Goal: Transaction & Acquisition: Subscribe to service/newsletter

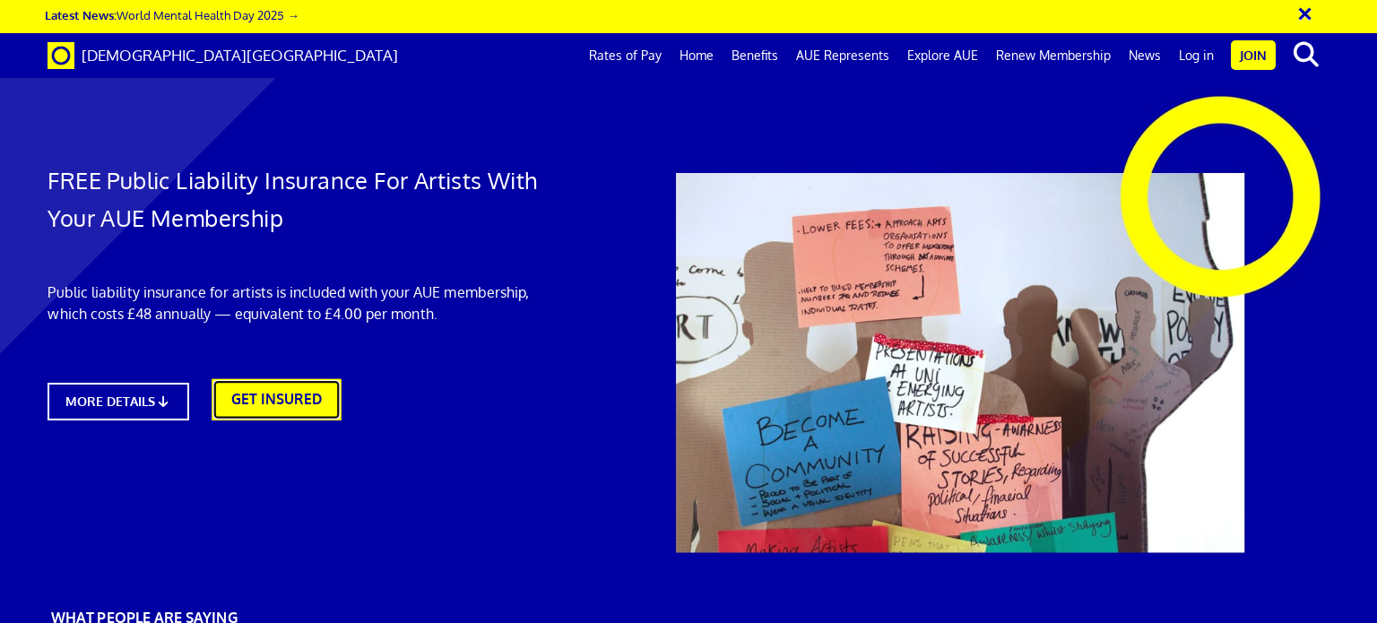
click at [290, 401] on link "GET INSURED" at bounding box center [276, 399] width 129 height 41
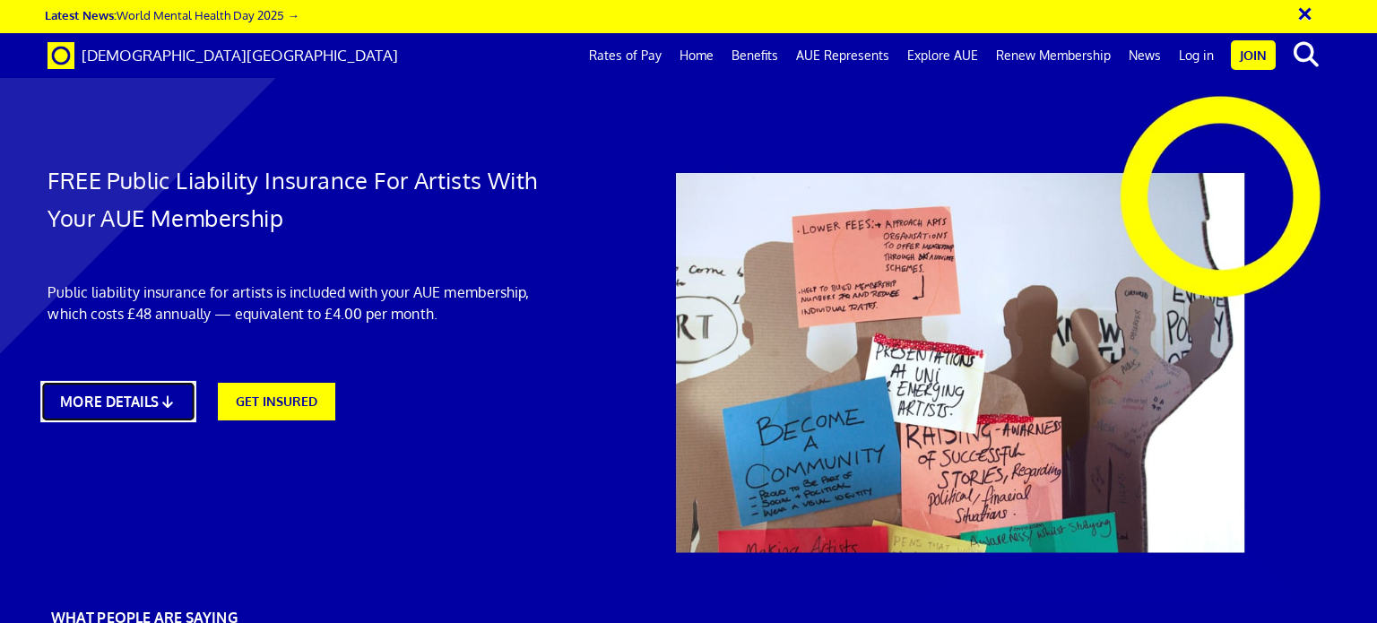
click at [175, 399] on icon at bounding box center [168, 400] width 17 height 13
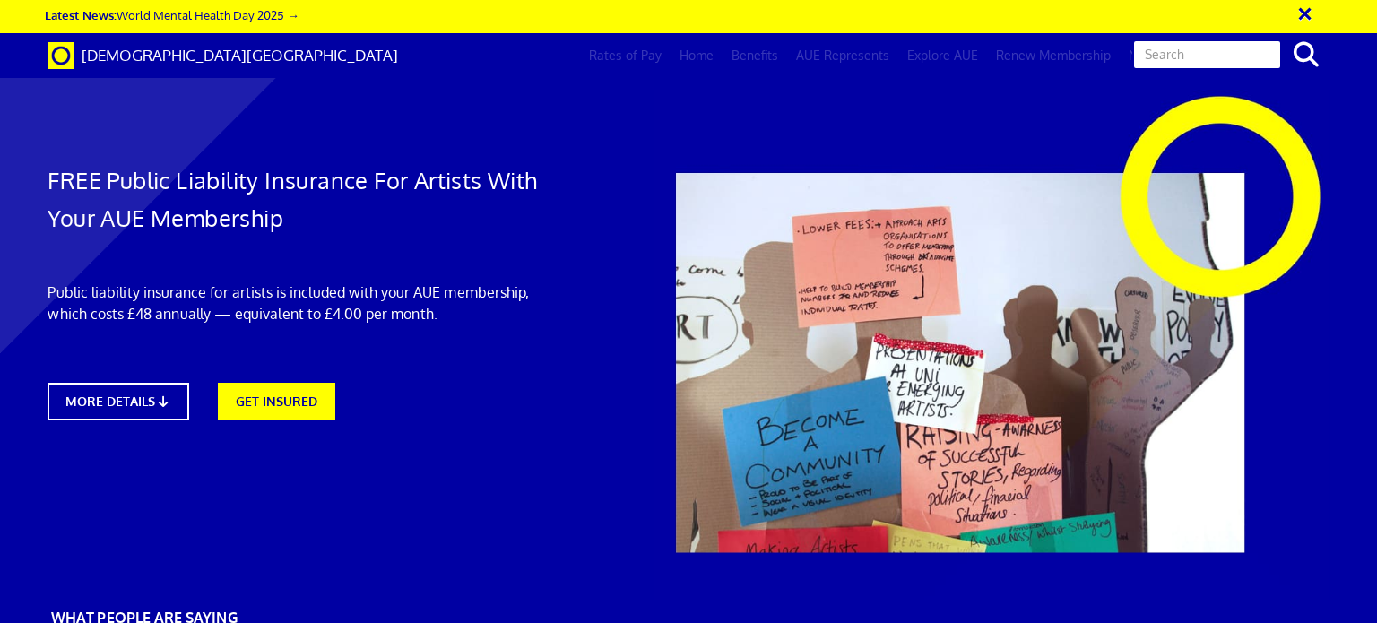
click at [1241, 53] on input "text" at bounding box center [1207, 54] width 150 height 30
type input "public liability insurance"
click at [1279, 36] on button "search" at bounding box center [1306, 55] width 55 height 38
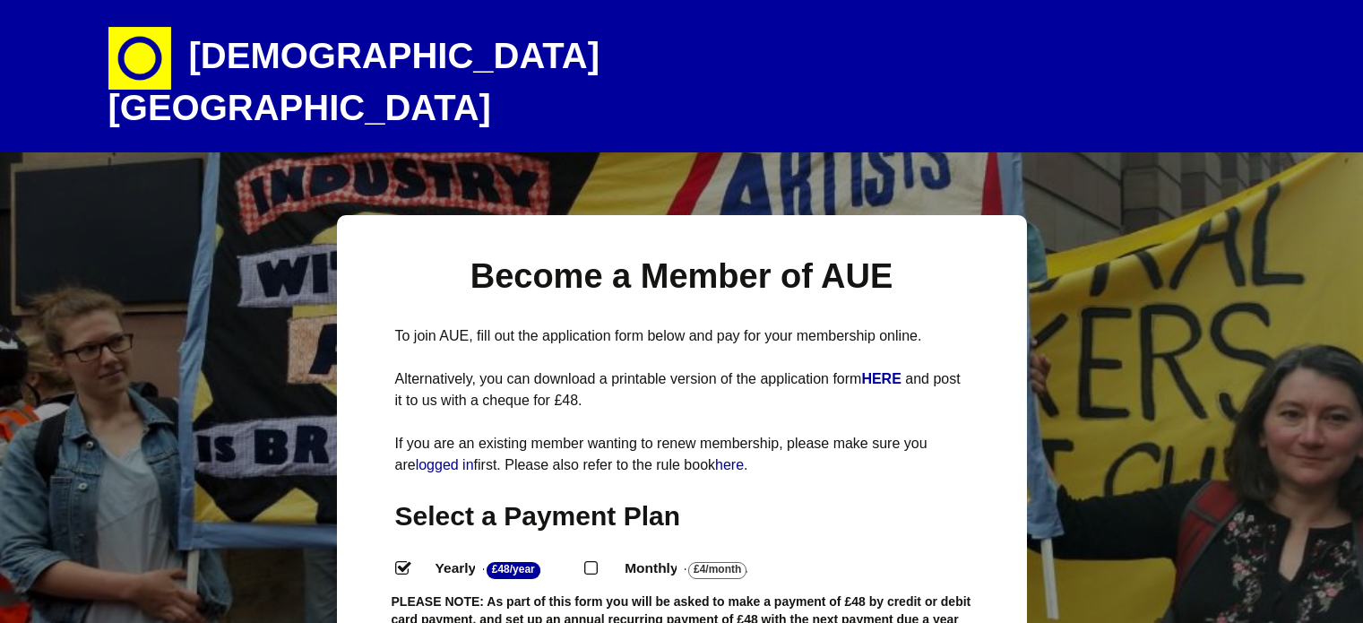
select select
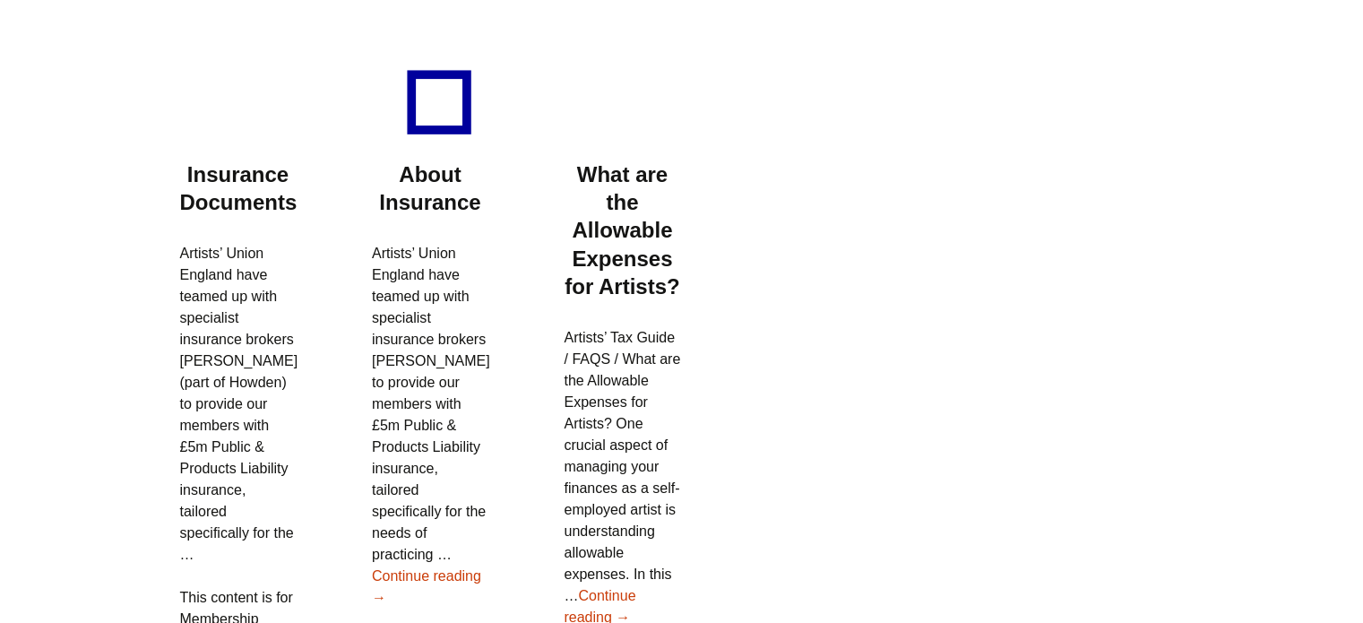
scroll to position [359, 0]
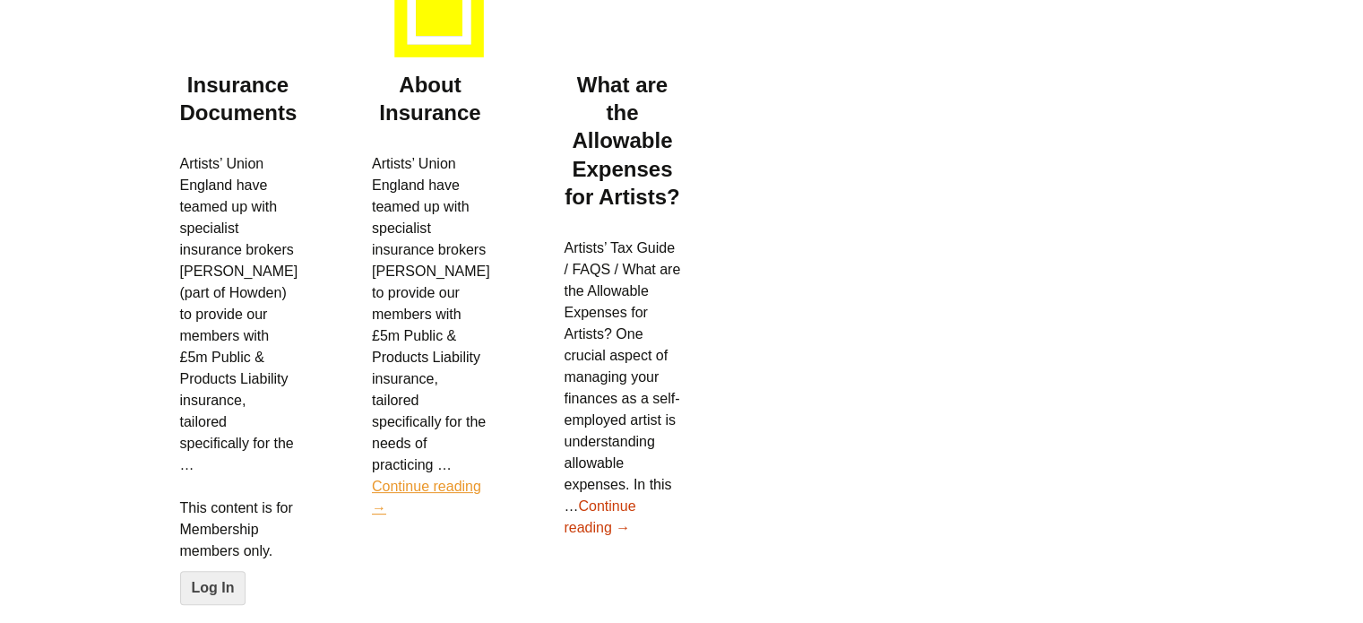
click at [424, 479] on link "Continue reading About Insurance →" at bounding box center [426, 497] width 109 height 37
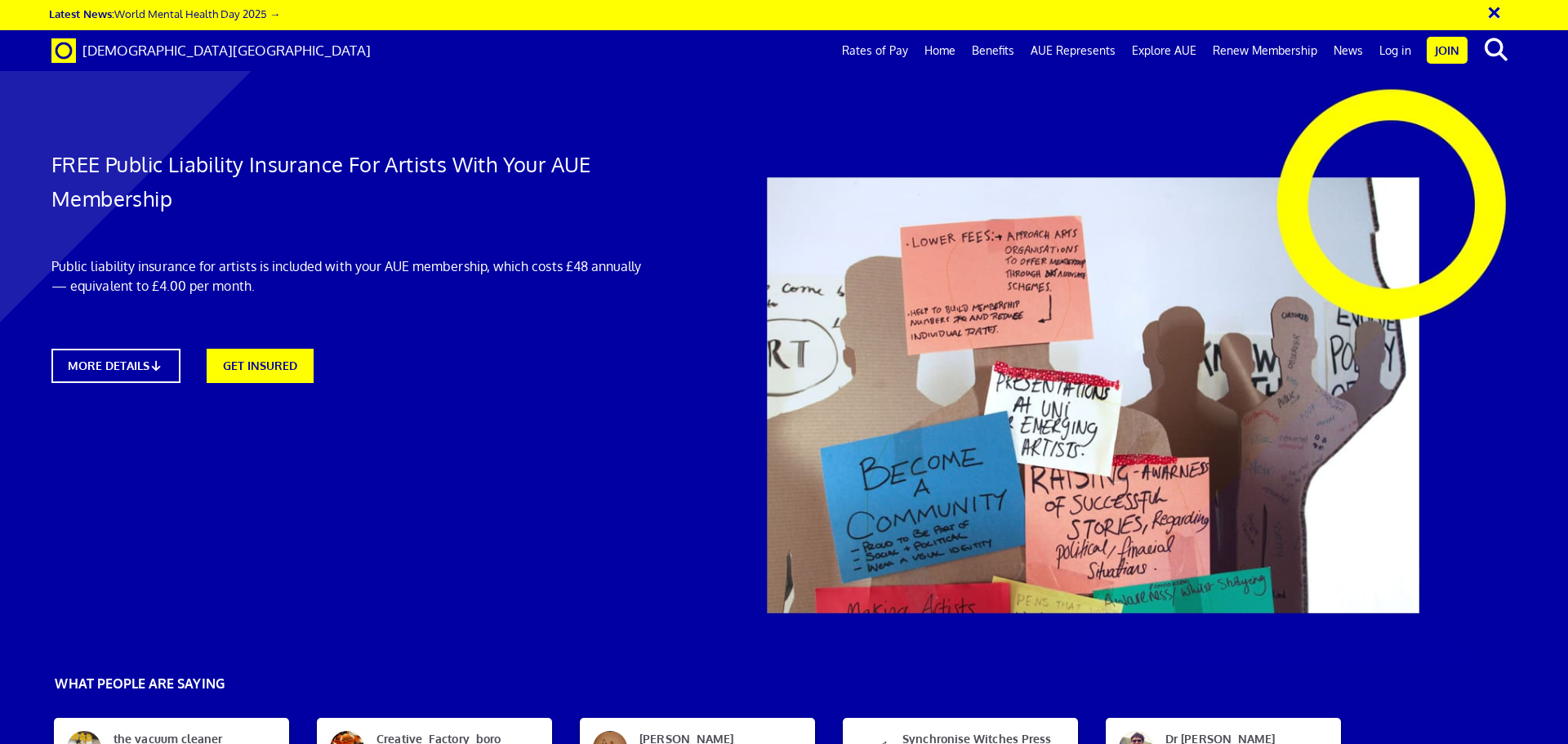
scroll to position [1551, 0]
drag, startPoint x: 1422, startPoint y: 335, endPoint x: 1259, endPoint y: 333, distance: 163.0
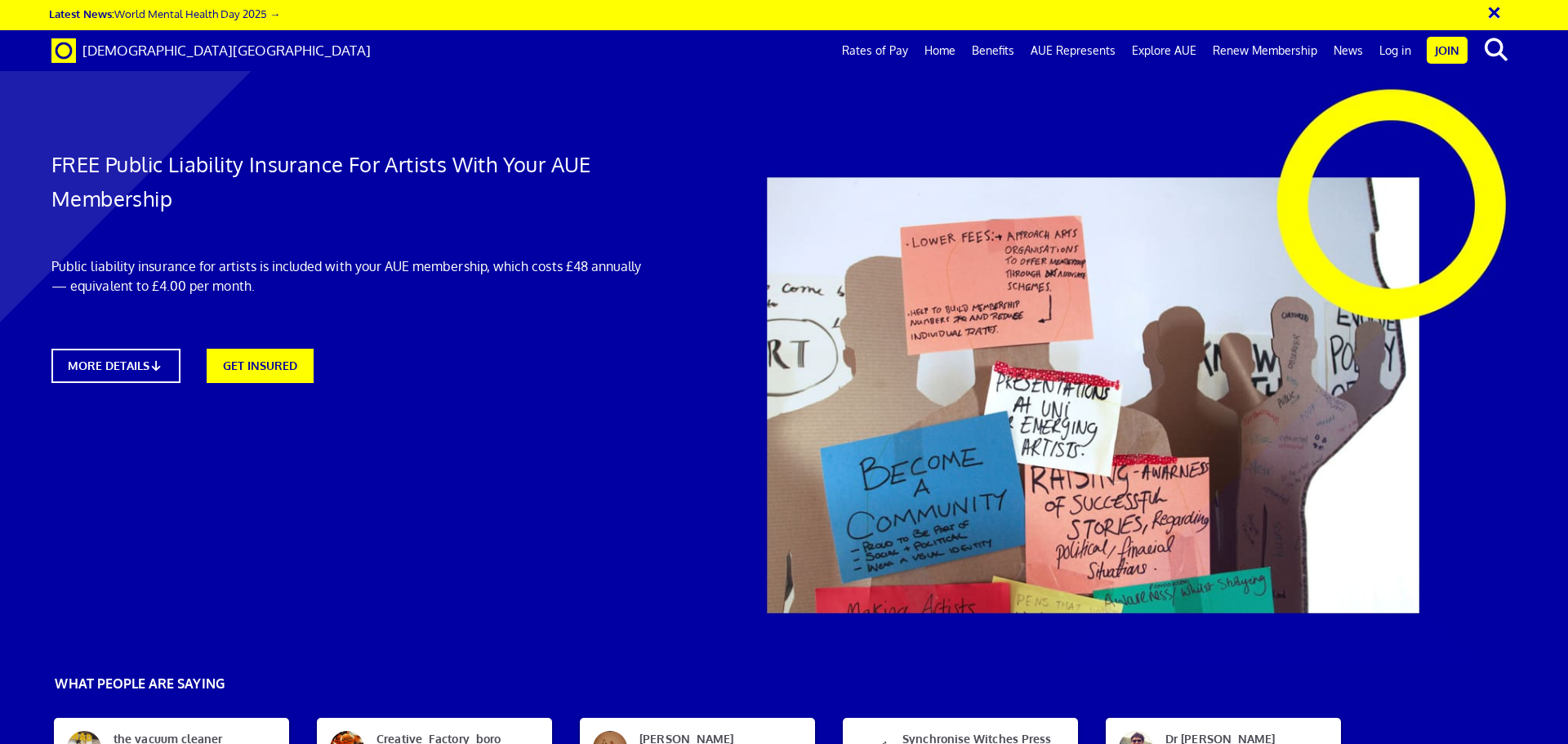
copy p "Hencilla Canworth Limited"
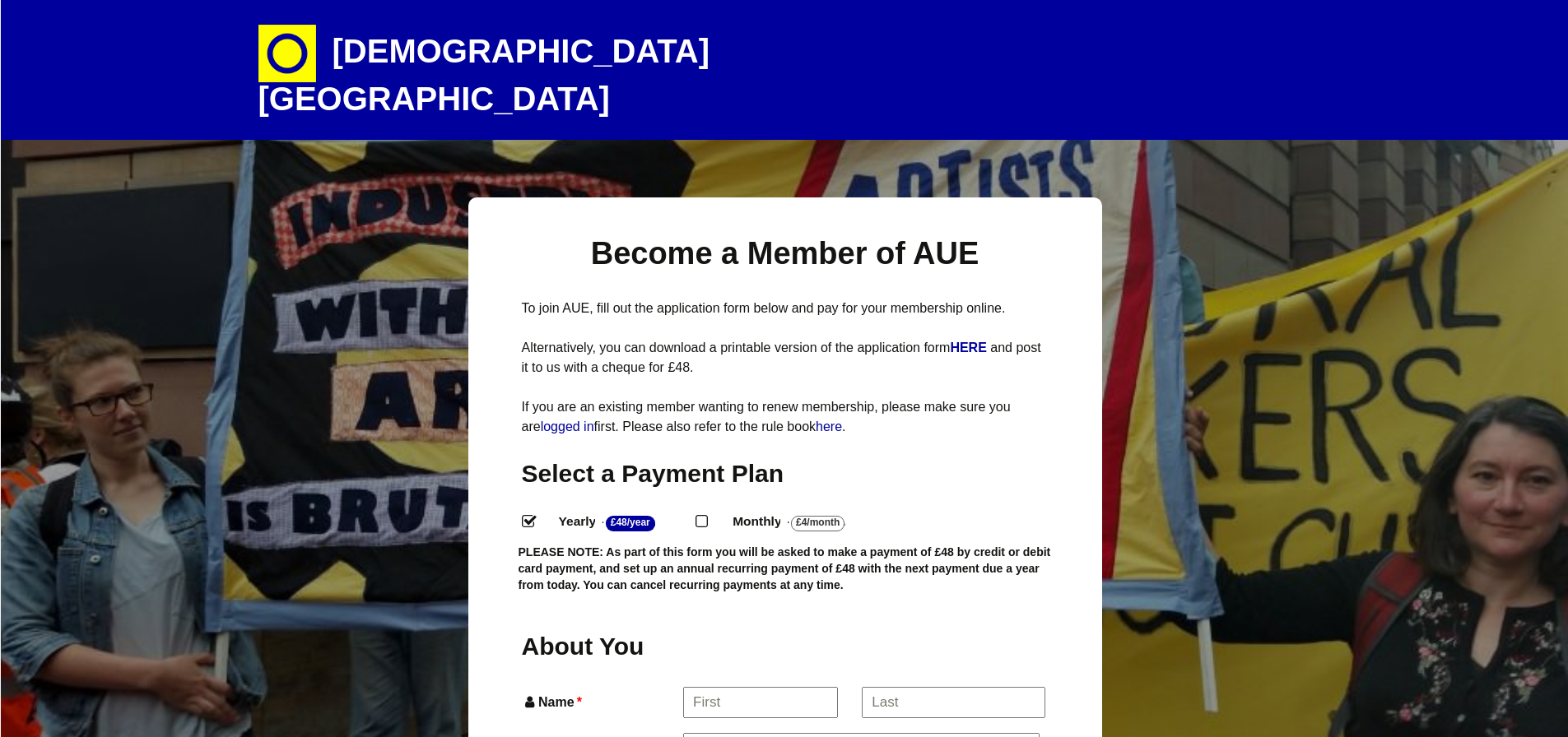
select select
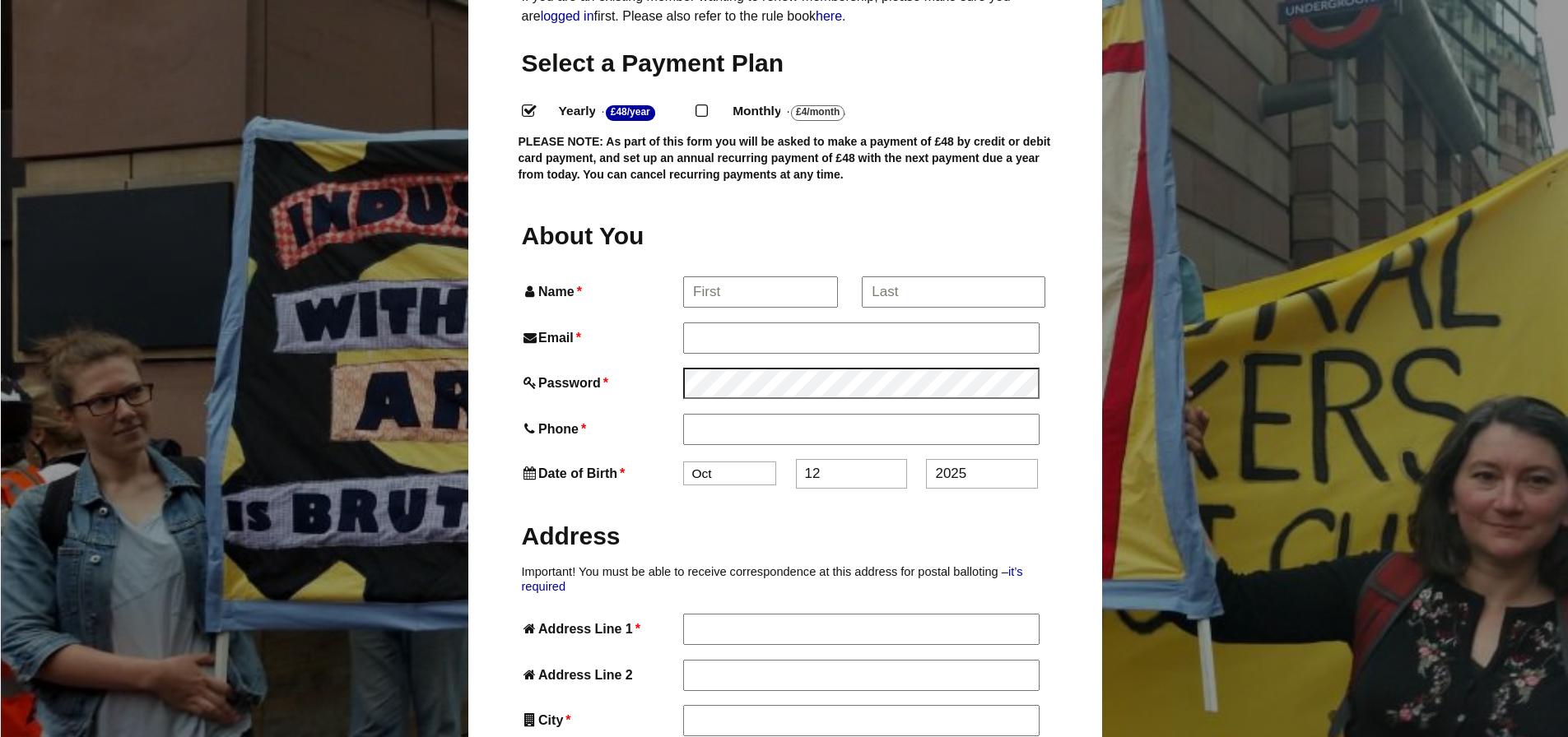
scroll to position [411, 0]
click at [788, 276] on input "Name *" at bounding box center [759, 291] width 153 height 29
type input "Adam"
click at [917, 276] on input "*" at bounding box center [953, 291] width 182 height 29
type input "Brant"
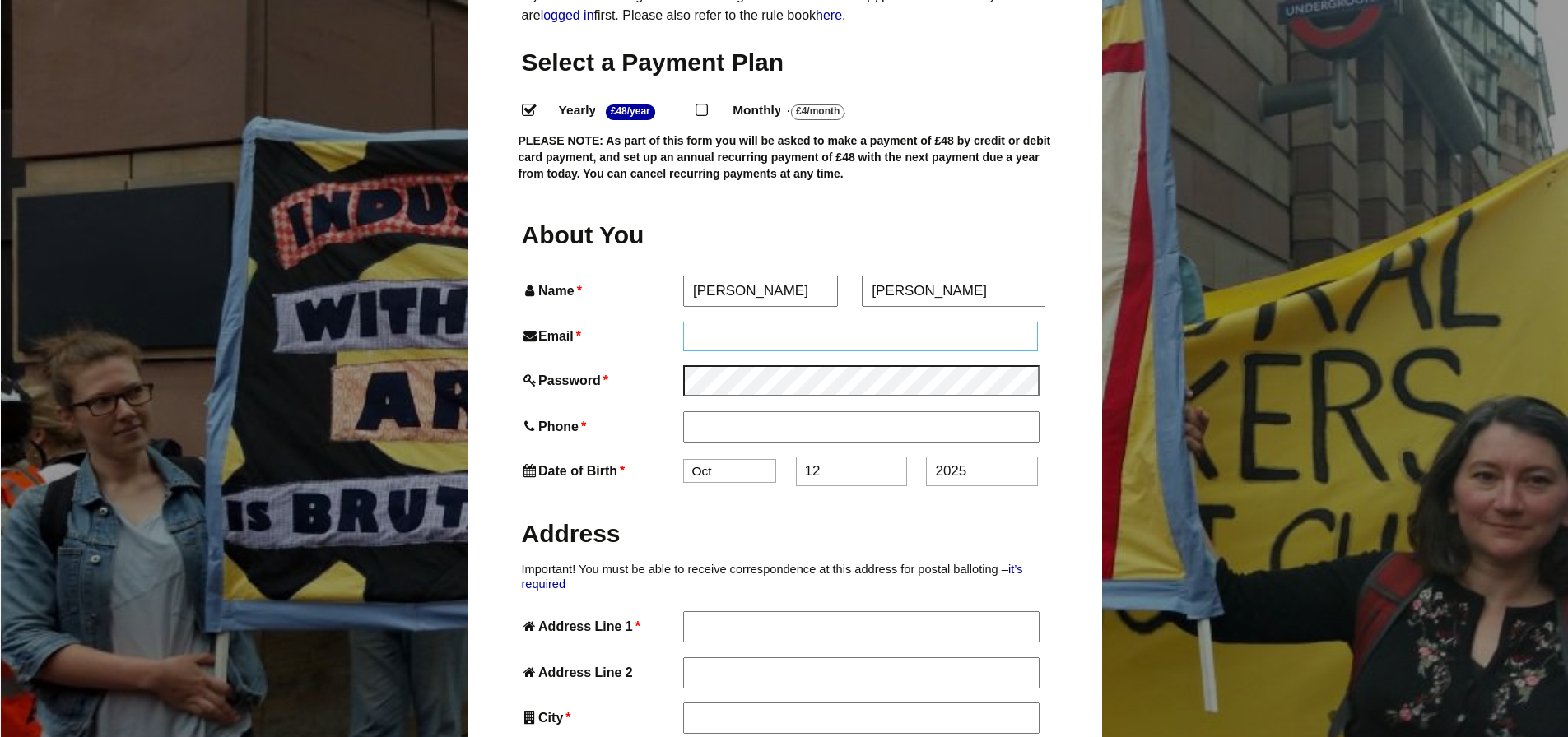
click at [807, 321] on input "Email *" at bounding box center [860, 336] width 355 height 29
type input "ads_brant@outlook.com"
click at [735, 411] on input "Phone *" at bounding box center [860, 426] width 355 height 29
type input "0775 113 8102"
click at [732, 461] on select "Jan Feb Mar Apr May Jun Jul Aug Sep Oct Nov Dec" at bounding box center [729, 473] width 93 height 24
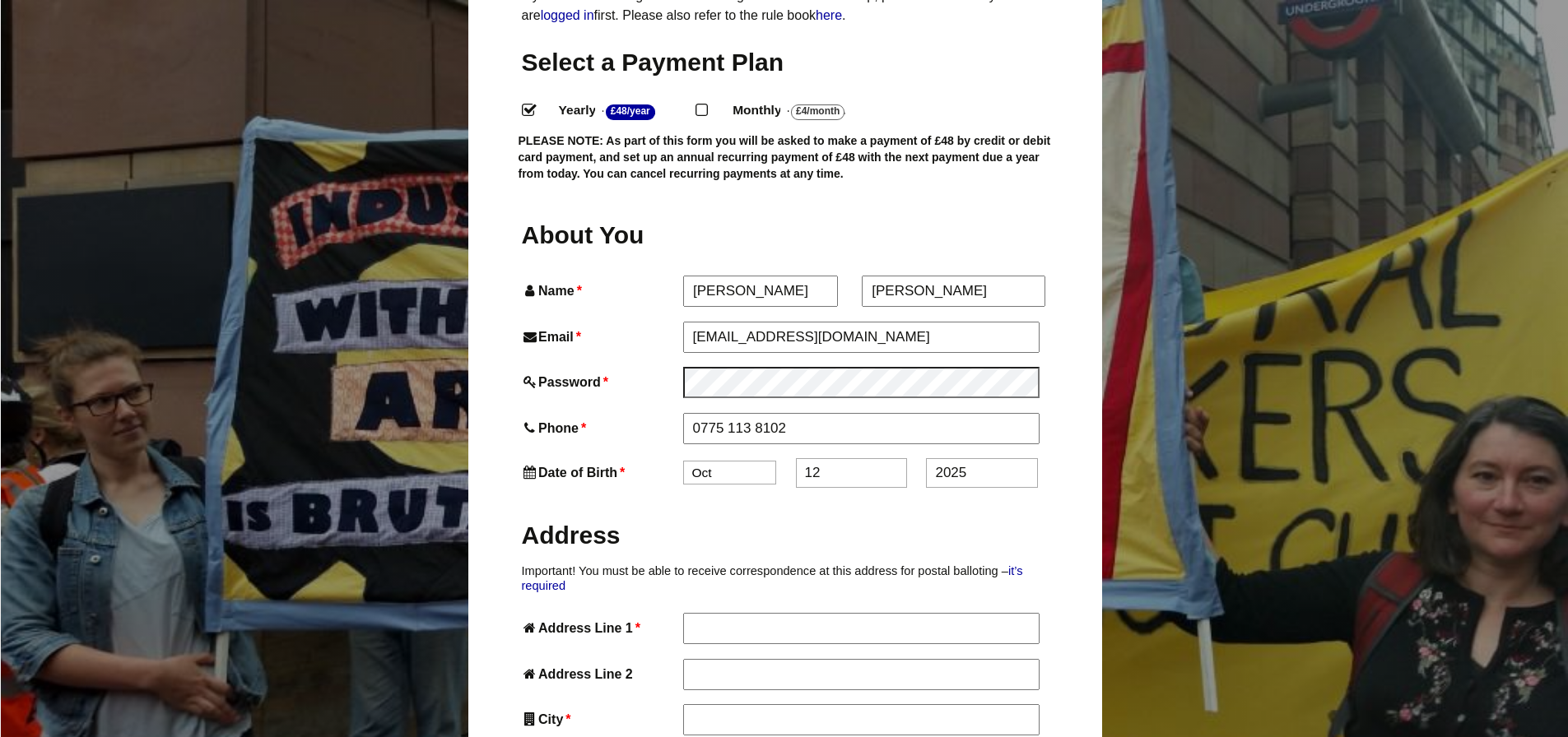
select select "1"
click at [683, 461] on select "Jan Feb Mar Apr May Jun Jul Aug Sep Oct Nov Dec" at bounding box center [729, 473] width 93 height 24
click at [851, 458] on input "12" at bounding box center [851, 473] width 111 height 29
drag, startPoint x: 825, startPoint y: 441, endPoint x: 800, endPoint y: 441, distance: 25.0
click at [800, 458] on input "12" at bounding box center [851, 473] width 111 height 29
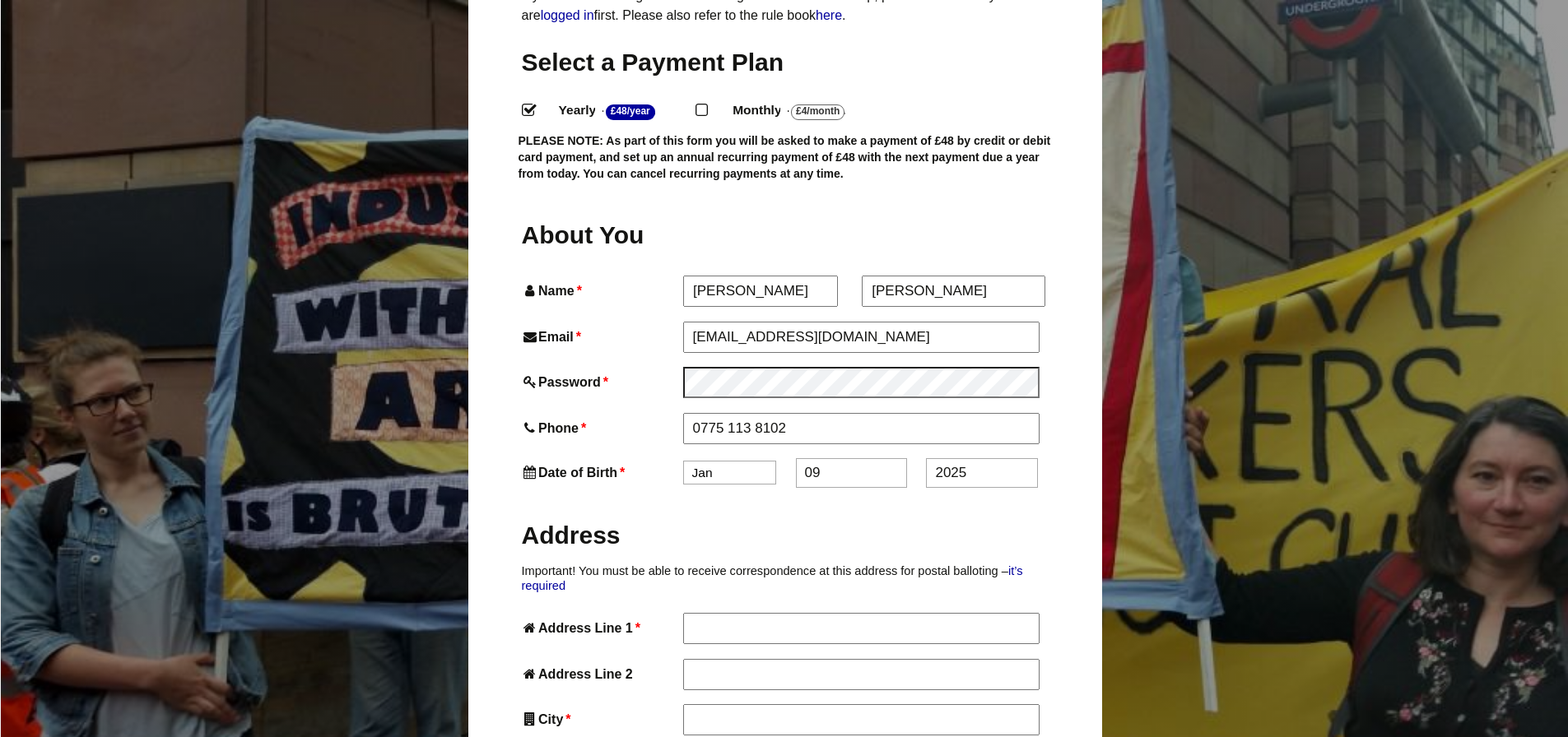
type input "09"
click at [965, 458] on input "2025" at bounding box center [980, 473] width 111 height 29
drag, startPoint x: 971, startPoint y: 439, endPoint x: 917, endPoint y: 439, distance: 54.0
click at [917, 458] on div "Date of Birth * Jan Feb Mar Apr May Jun Jul Aug Sep Oct Nov Dec 09 2025" at bounding box center [785, 473] width 527 height 29
type input "1980"
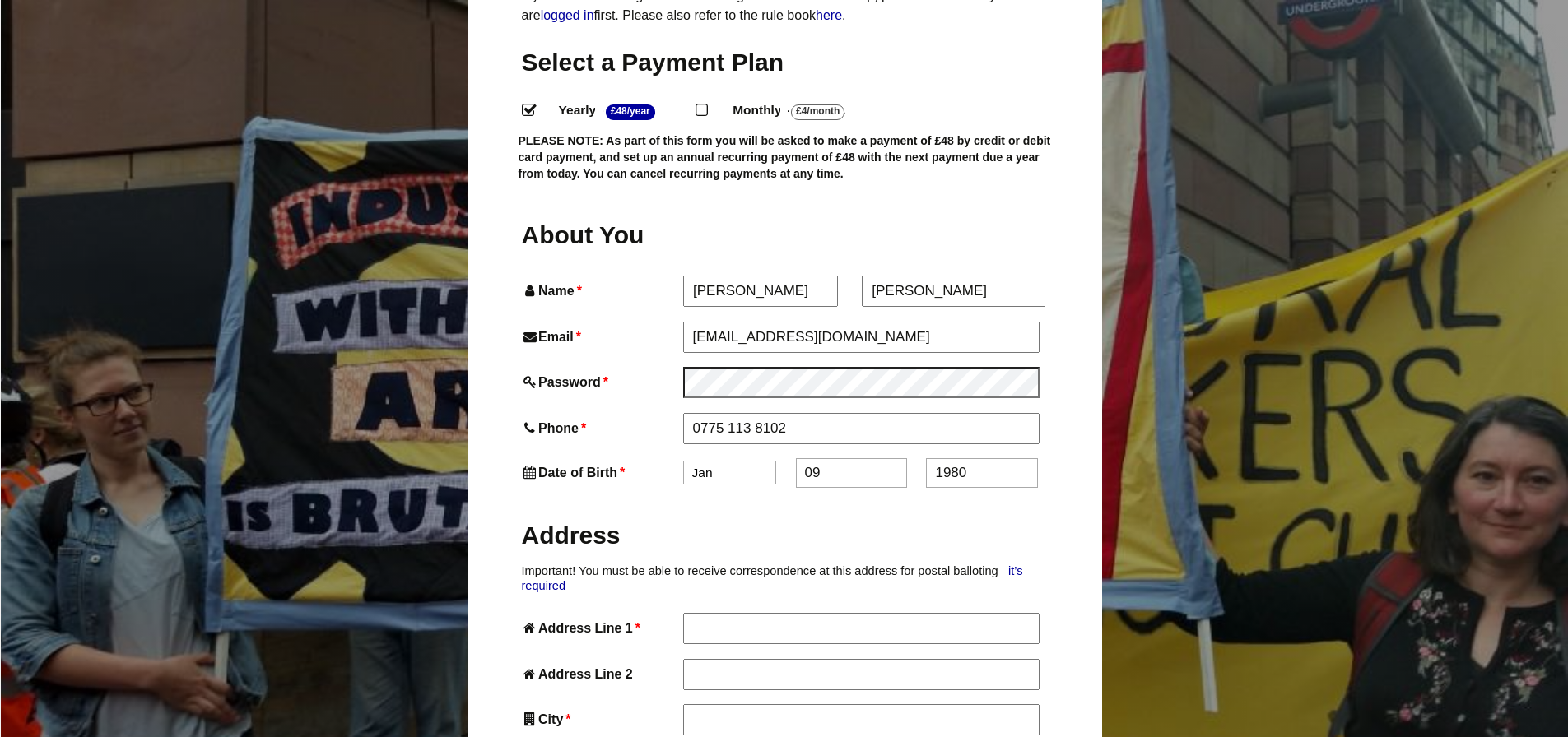
click at [806, 519] on h2 "Address" at bounding box center [785, 535] width 527 height 32
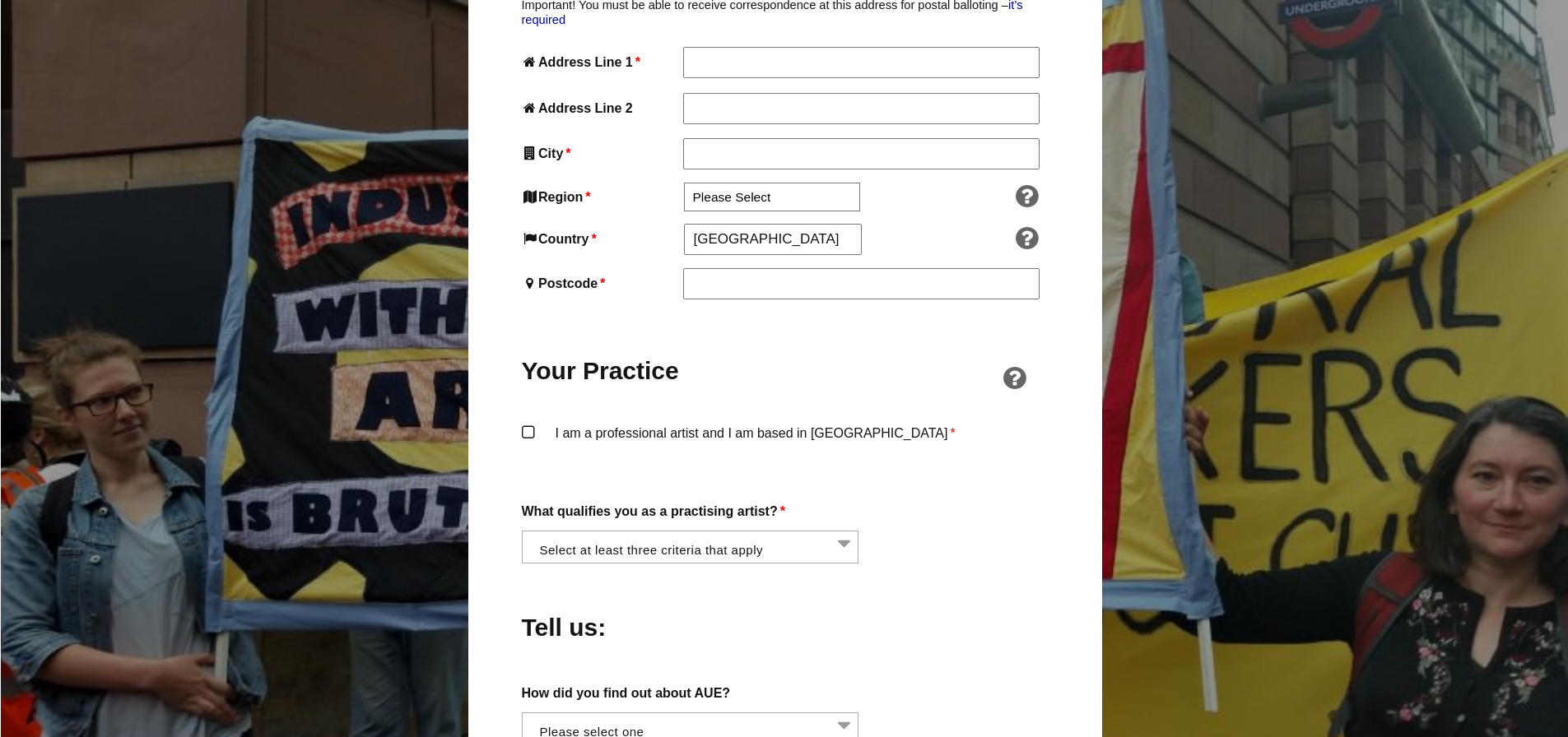
scroll to position [988, 0]
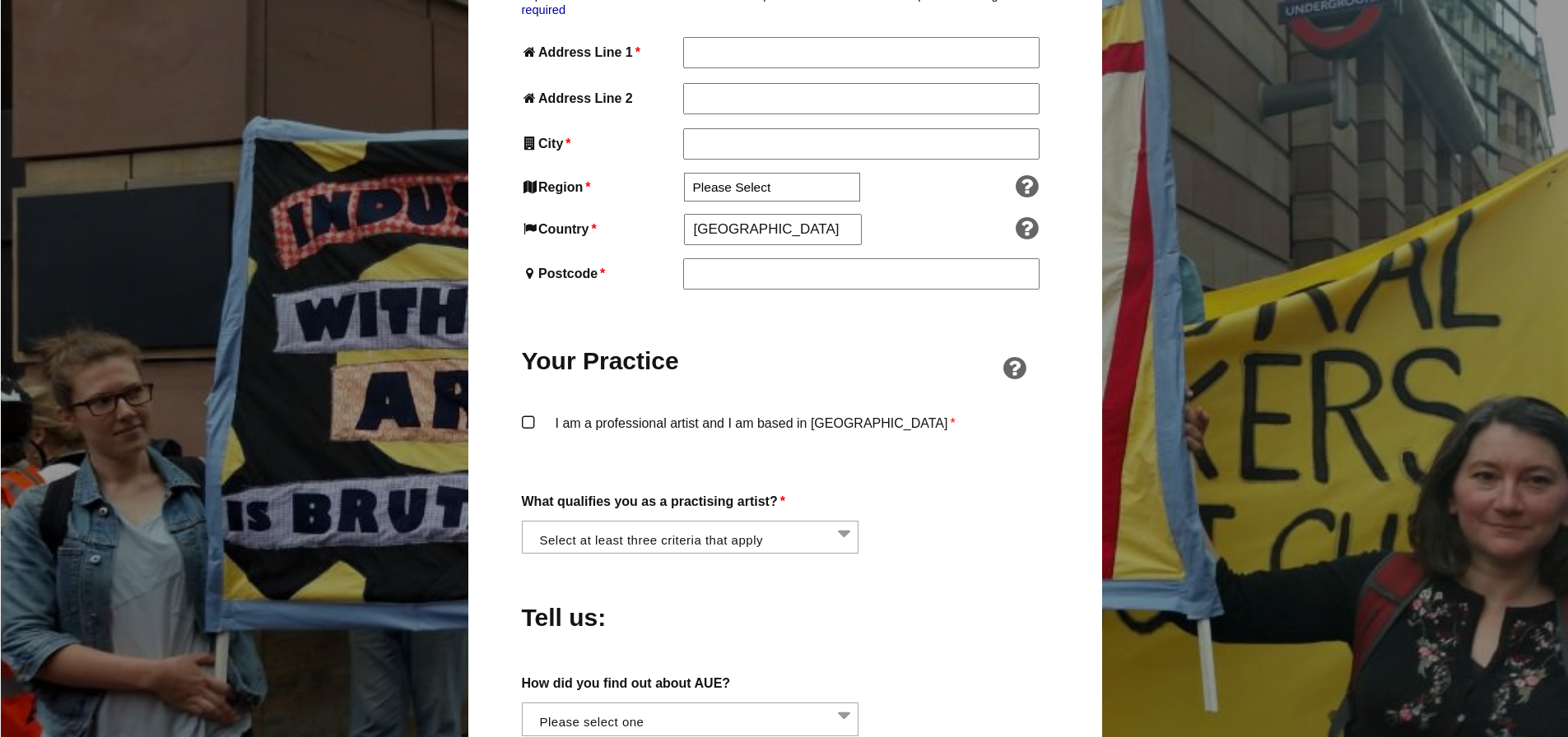
click at [831, 521] on li at bounding box center [696, 535] width 338 height 28
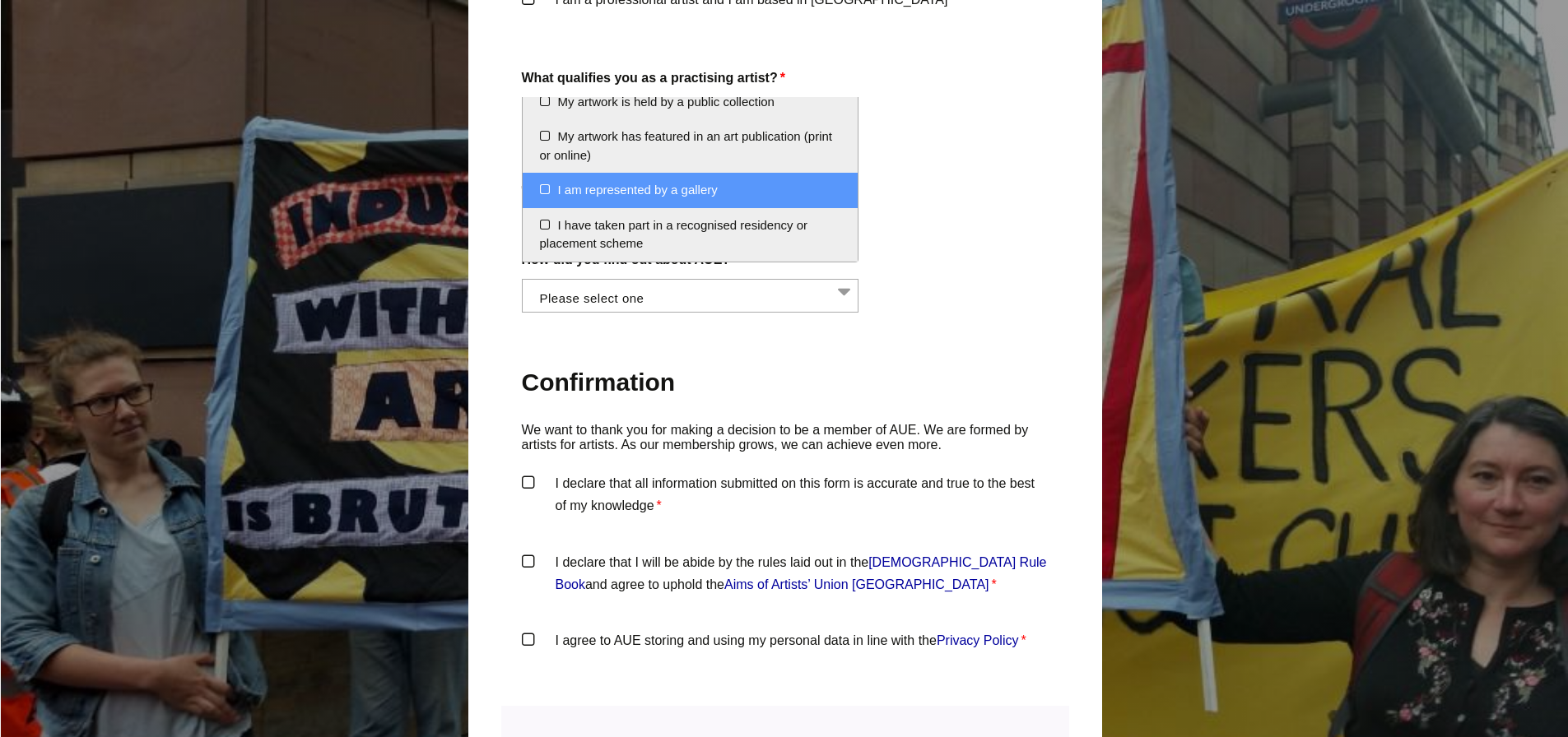
scroll to position [1563, 0]
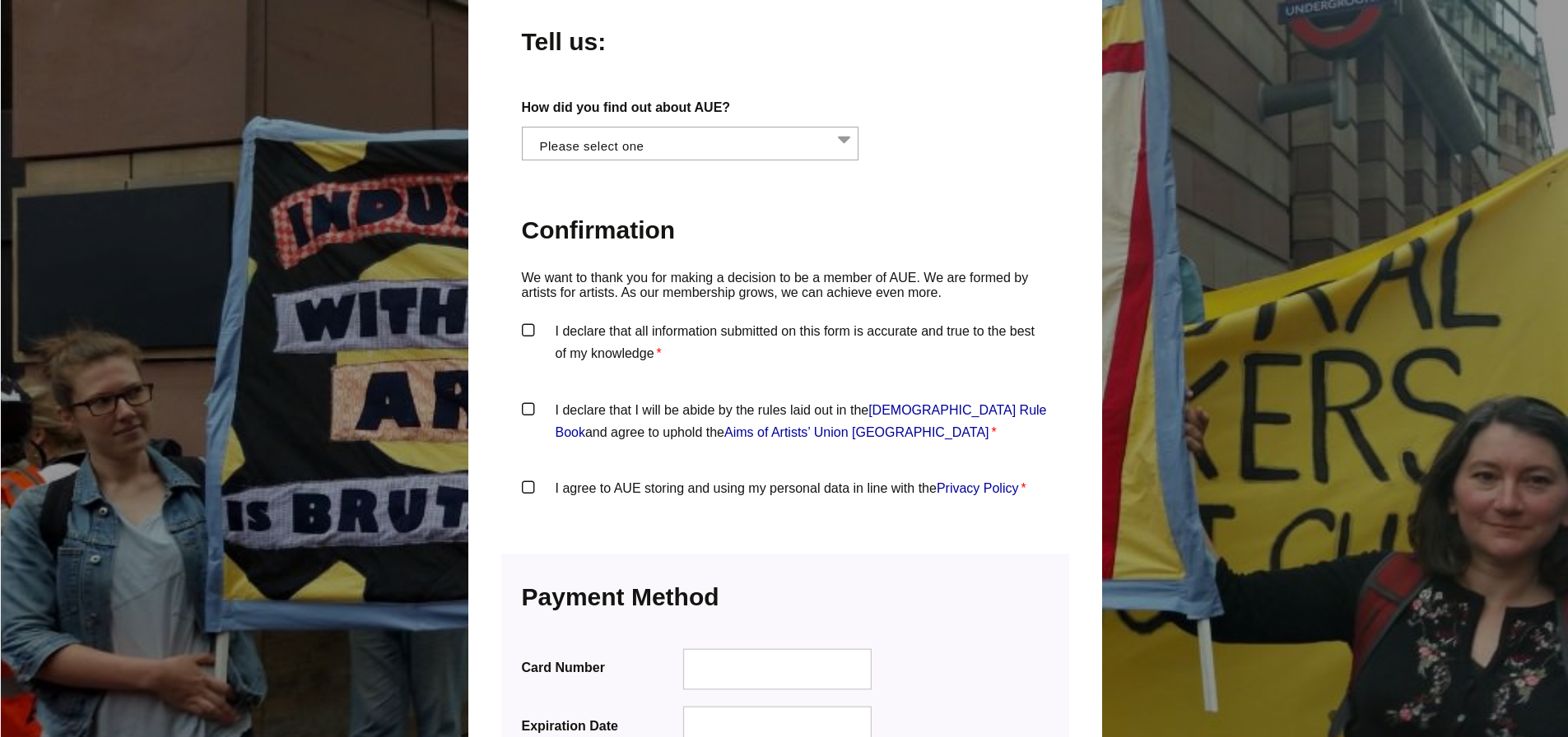
click at [904, 573] on h3 "Payment Information We accept all major credit cards" at bounding box center [785, 598] width 527 height 52
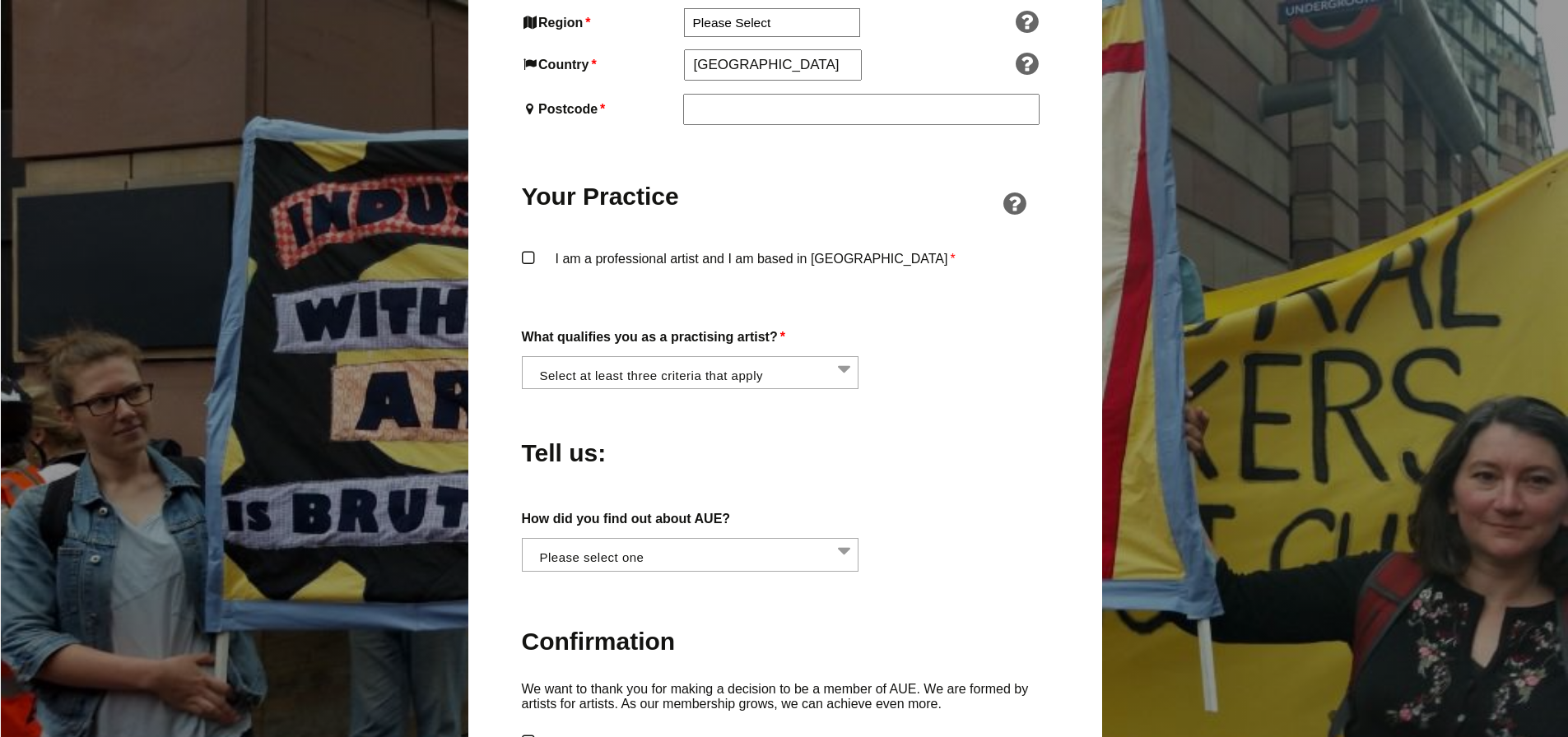
scroll to position [0, 1]
click at [846, 539] on li at bounding box center [695, 553] width 338 height 28
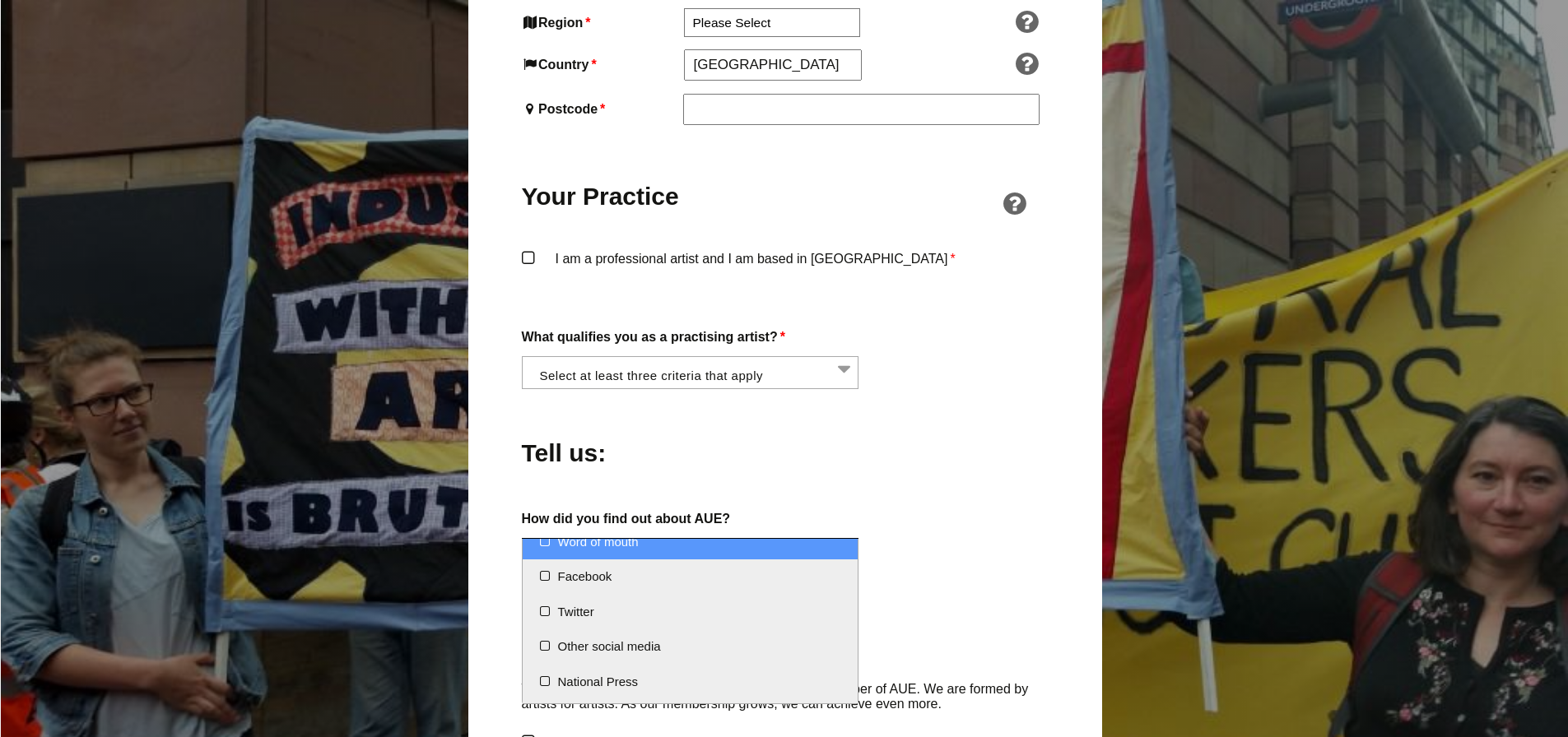
scroll to position [0, 0]
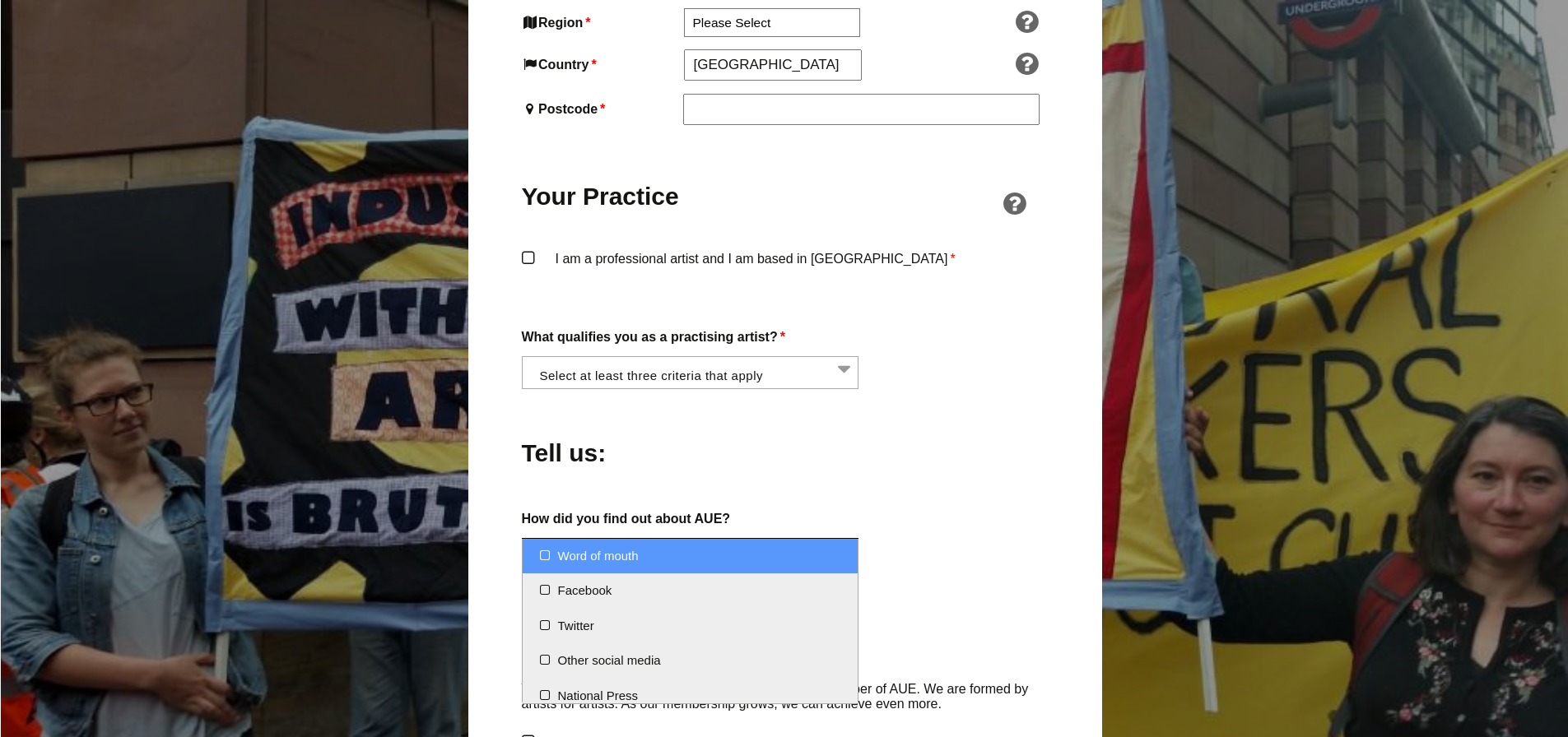
select select "Word of mouth"
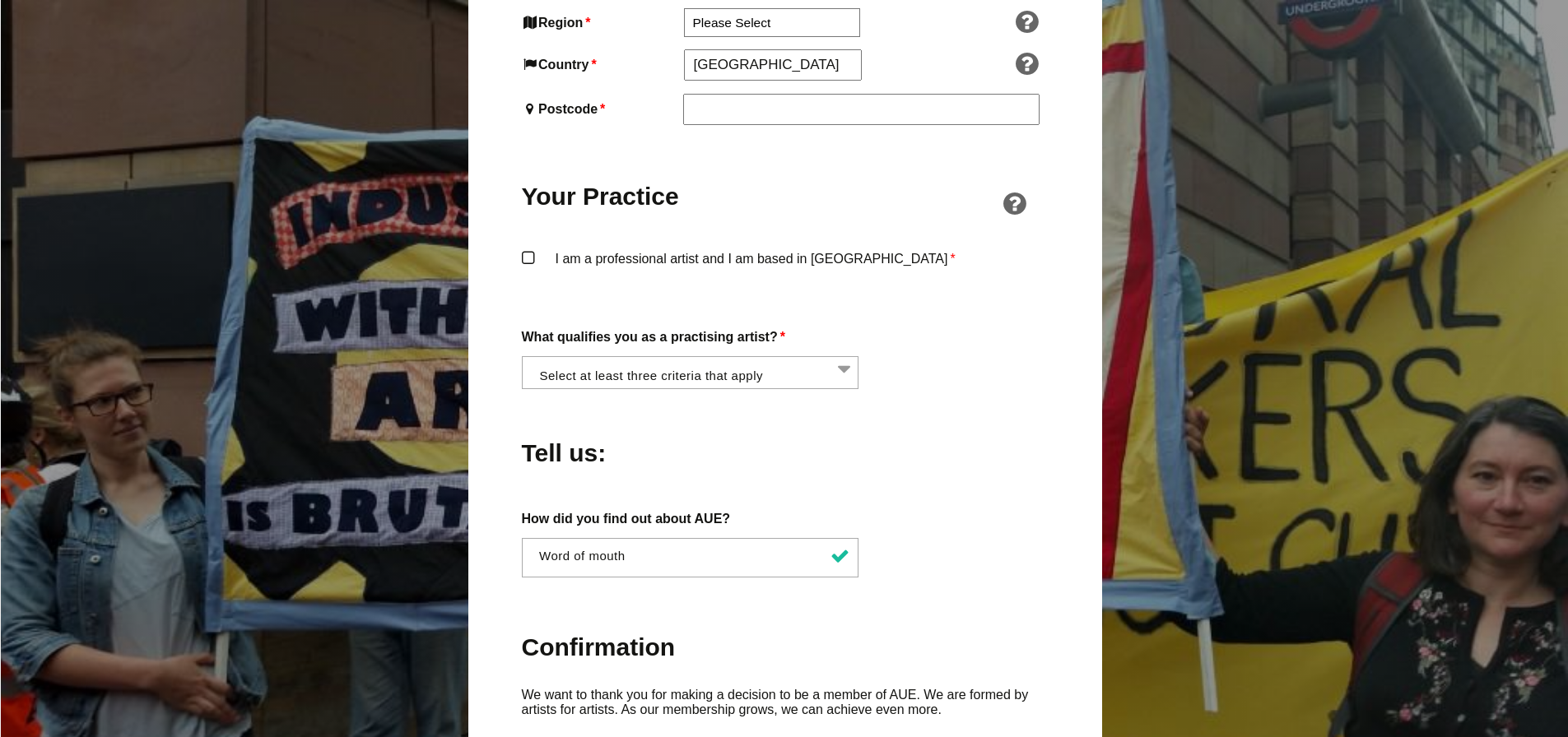
click at [1054, 546] on div "Become a Member of AUE To join AUE, fill out the application form below and pay…" at bounding box center [785, 301] width 633 height 2511
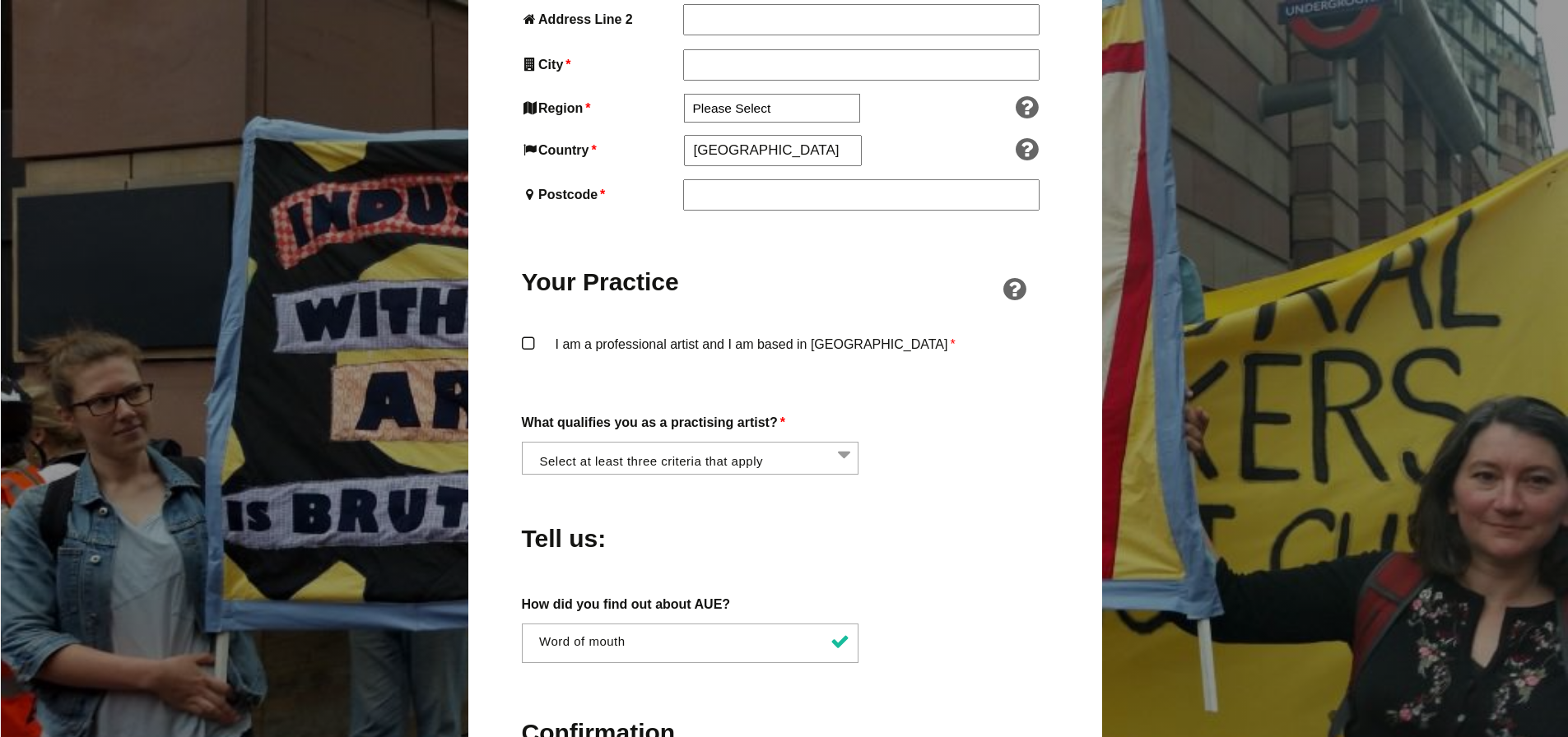
scroll to position [988, 0]
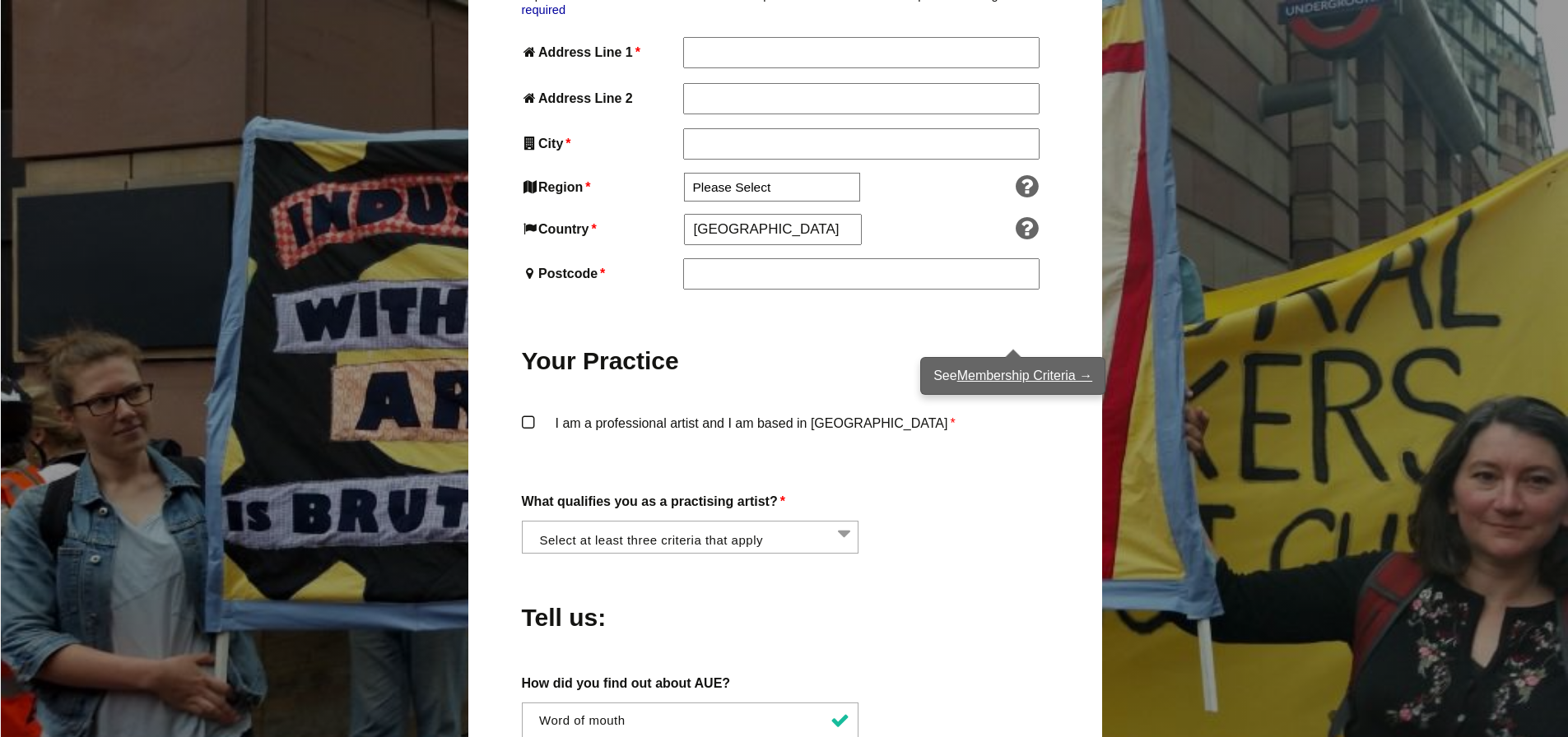
click at [1013, 355] on icon at bounding box center [1014, 368] width 34 height 27
click at [1021, 369] on link "Membership Criteria →" at bounding box center [1024, 375] width 135 height 14
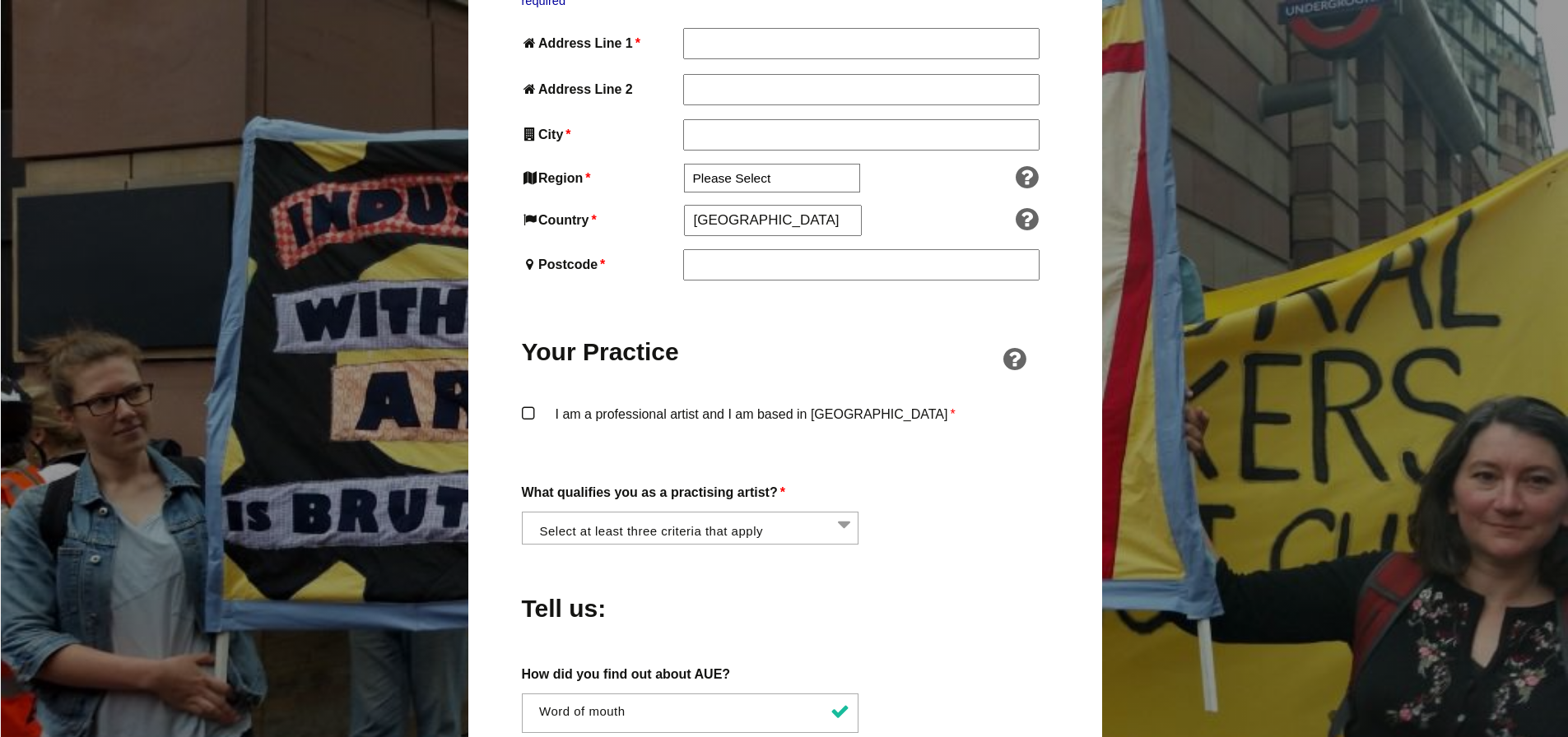
scroll to position [1069, 0]
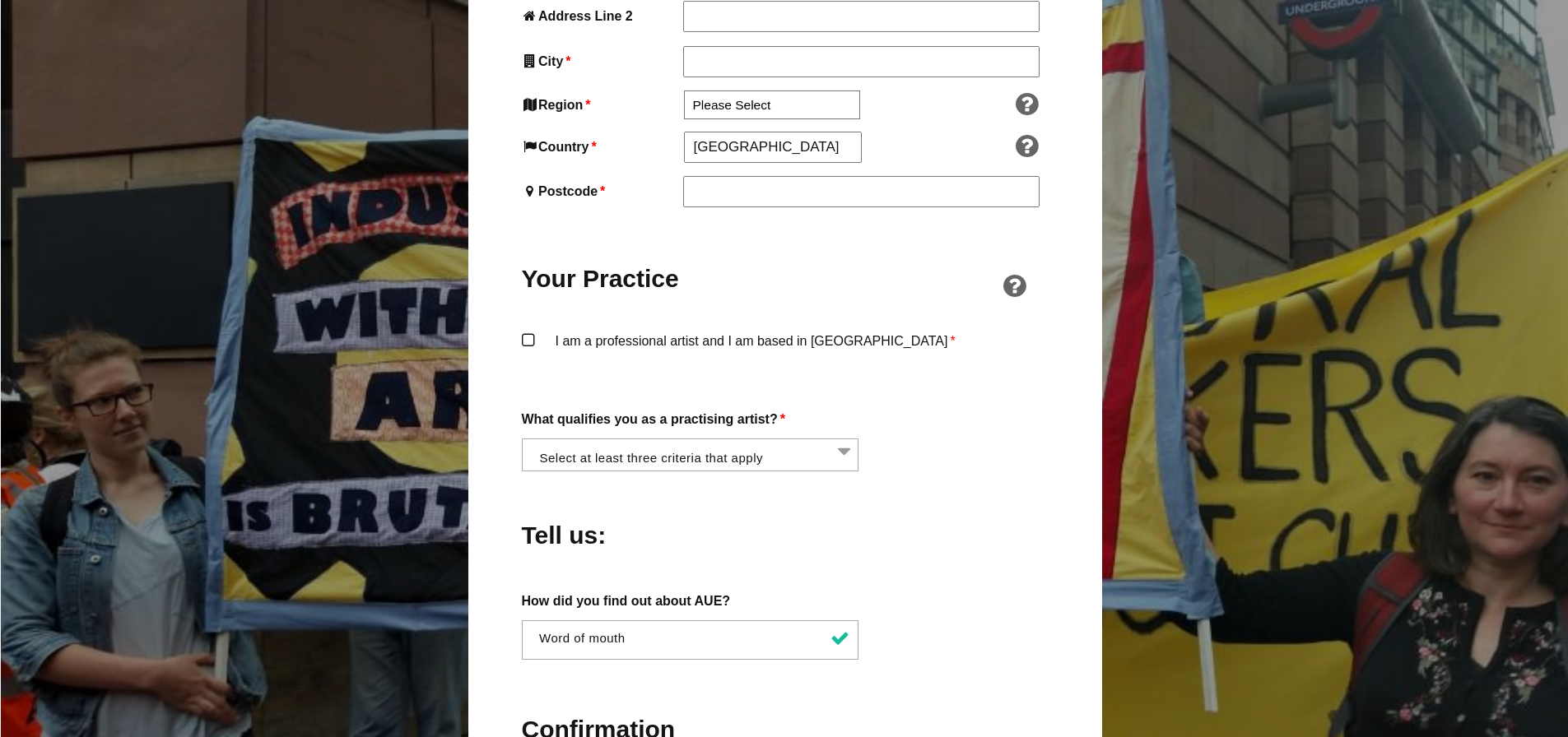
click at [530, 329] on label "I am a professional artist and I am based in England *" at bounding box center [785, 354] width 527 height 50
click at [0, 0] on input "I am a professional artist and I am based in England *" at bounding box center [0, 0] width 0 height 0
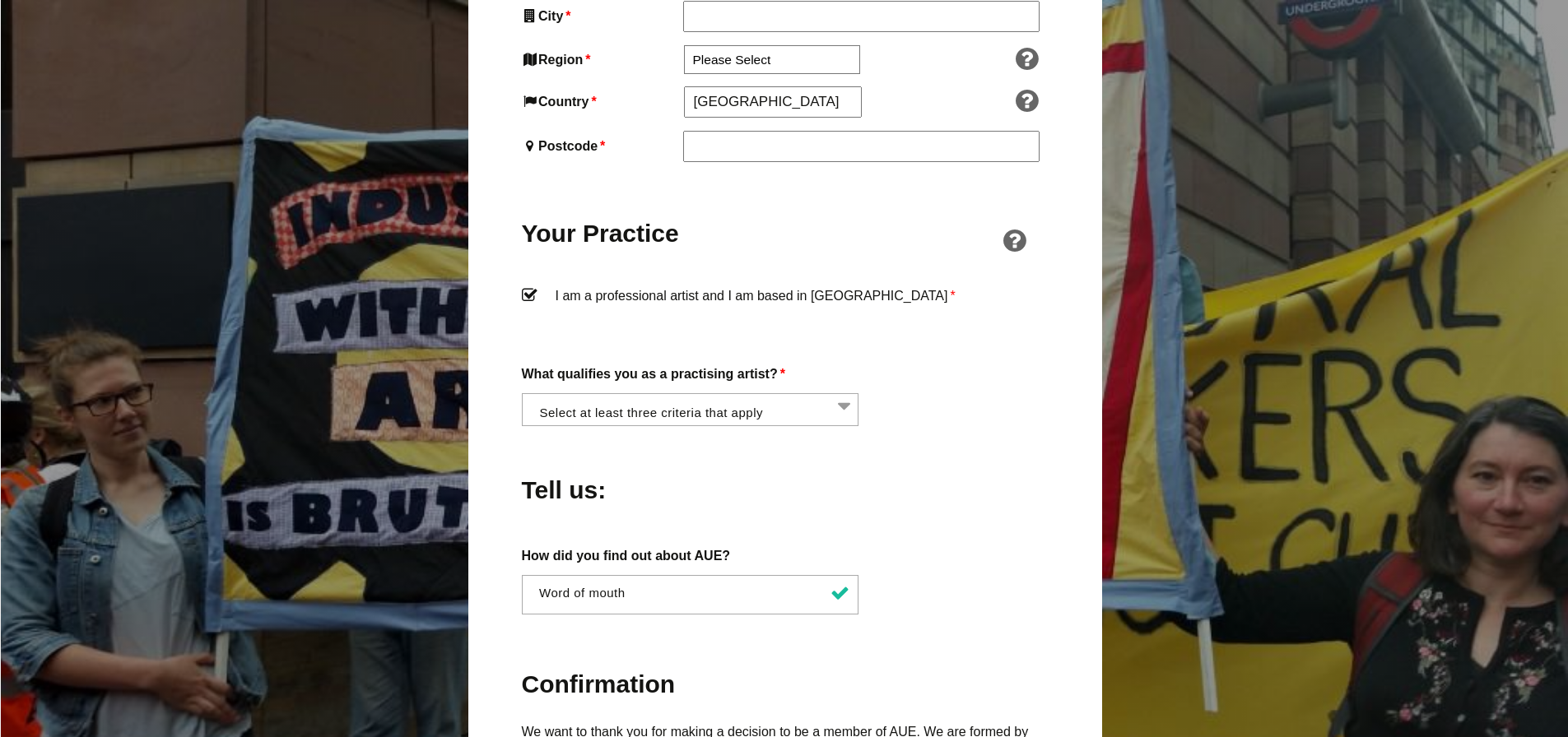
scroll to position [1152, 0]
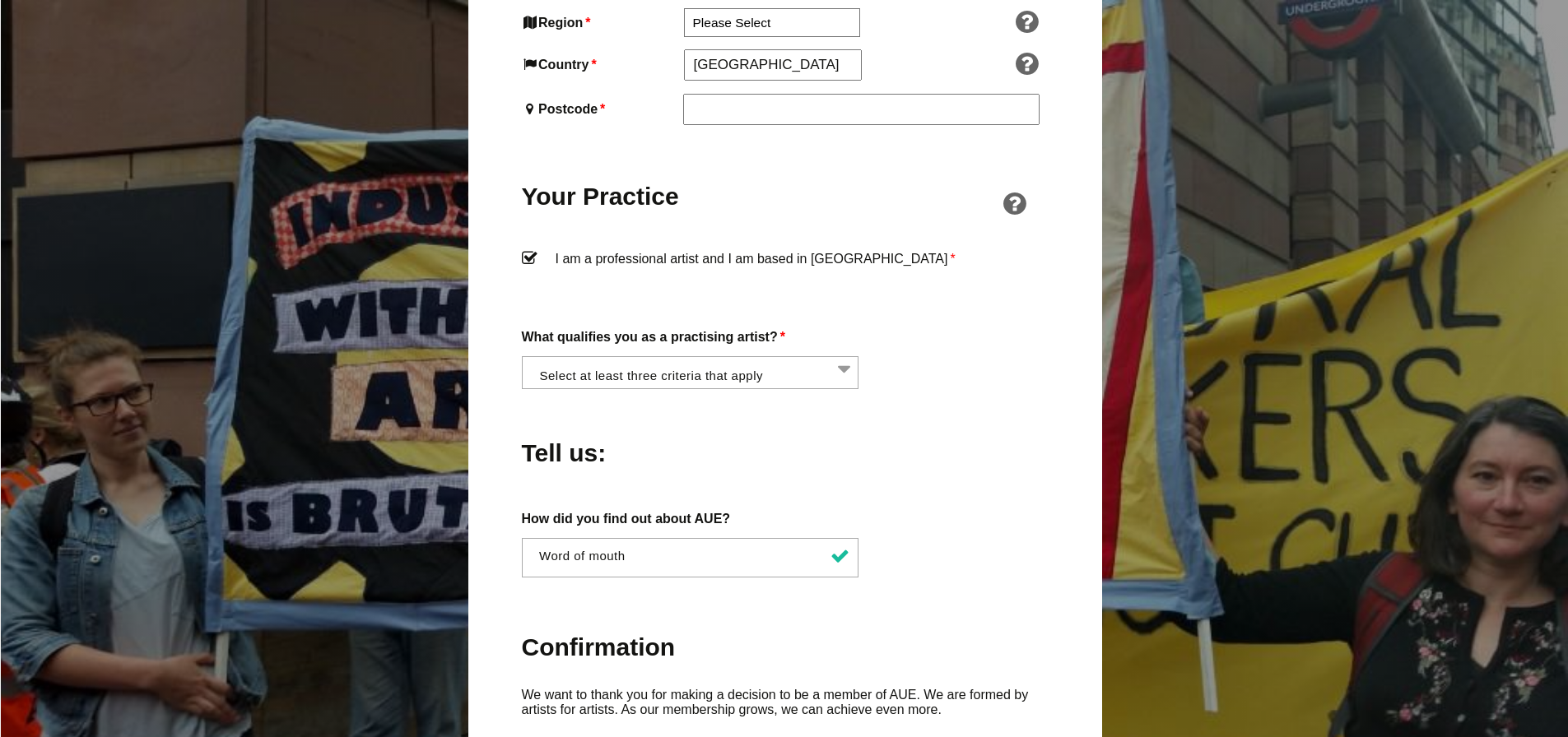
click at [857, 357] on li at bounding box center [696, 371] width 338 height 28
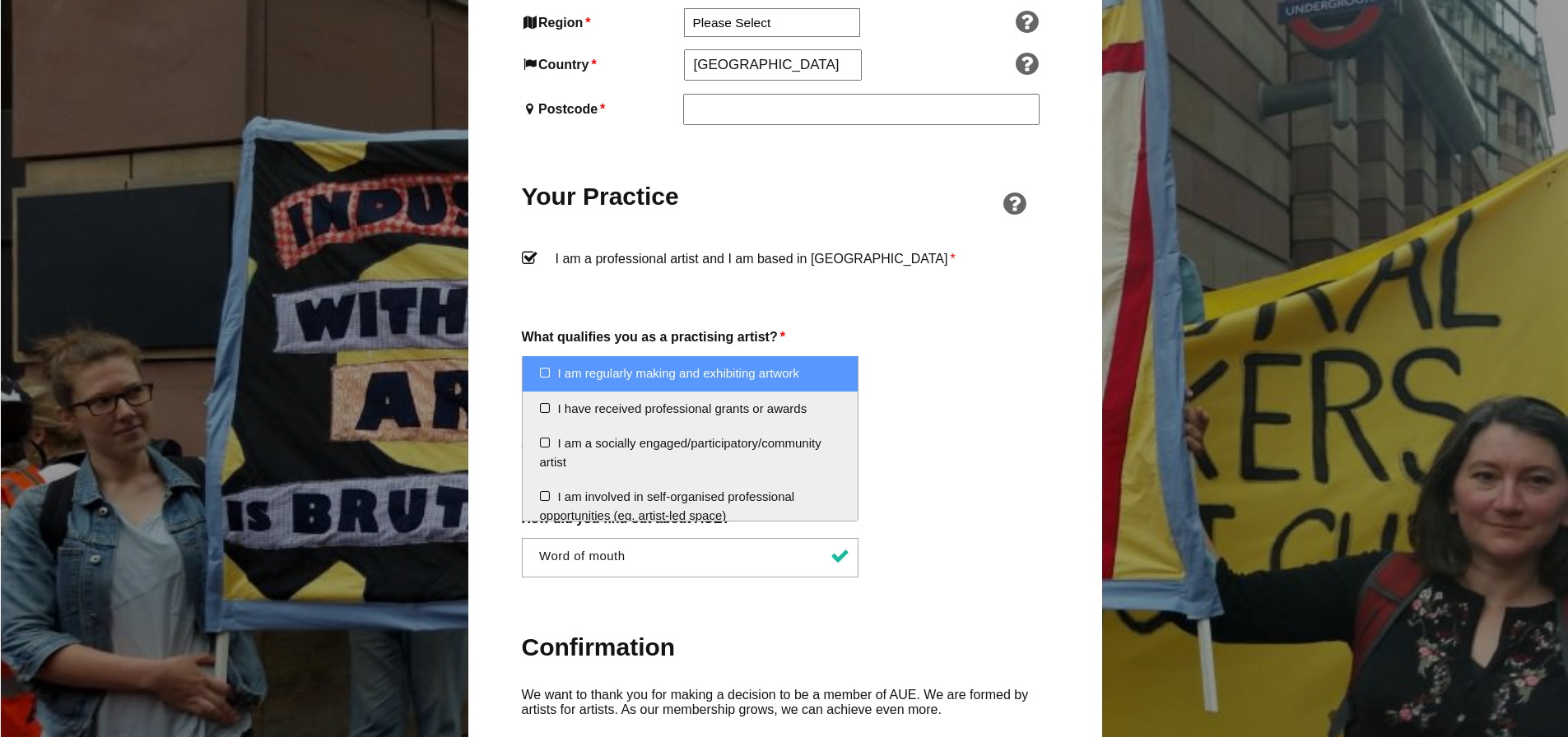
click at [542, 371] on li "I am regularly making and exhibiting artwork" at bounding box center [690, 374] width 336 height 36
select select "regularly_making_and_exhibiting_artwork"
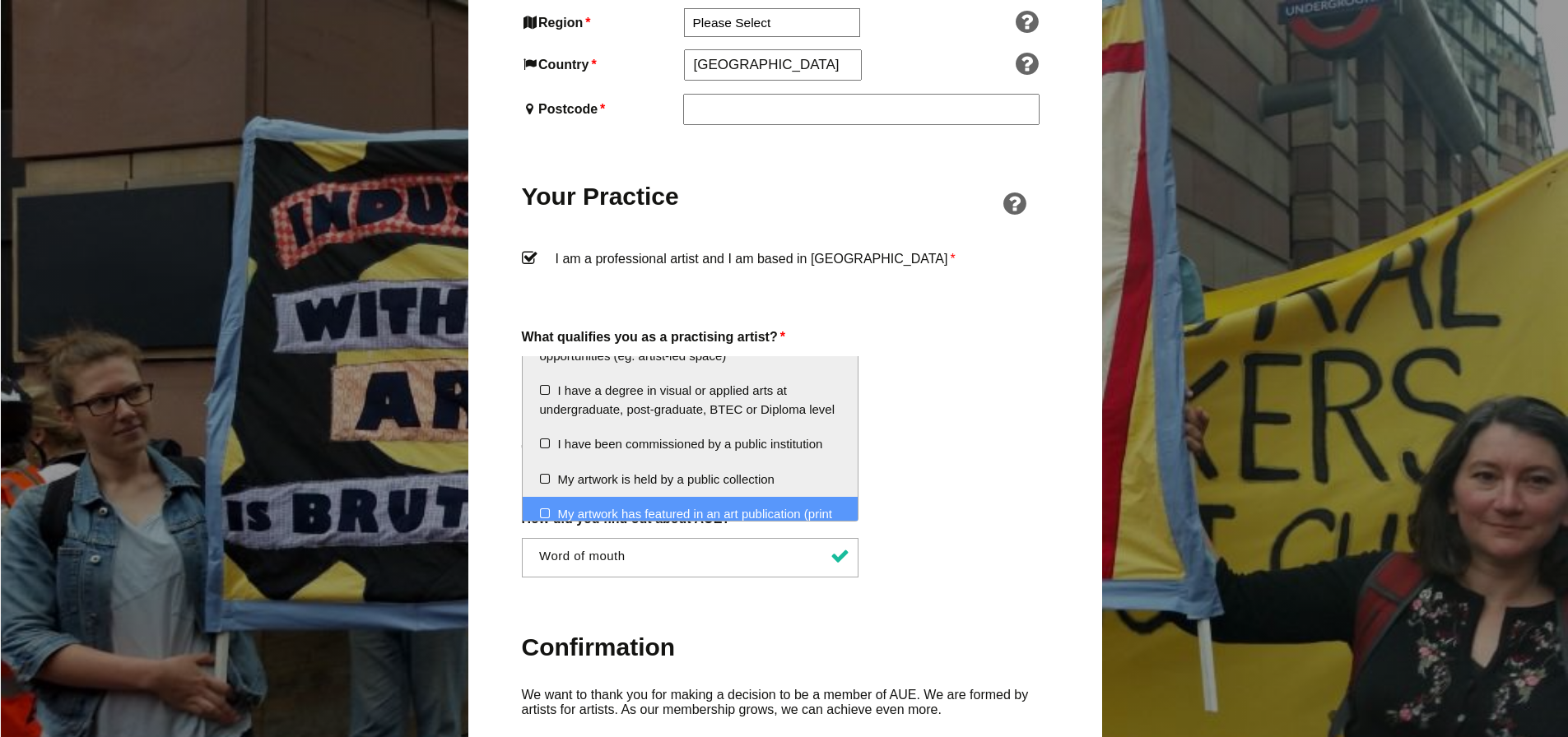
scroll to position [131, 0]
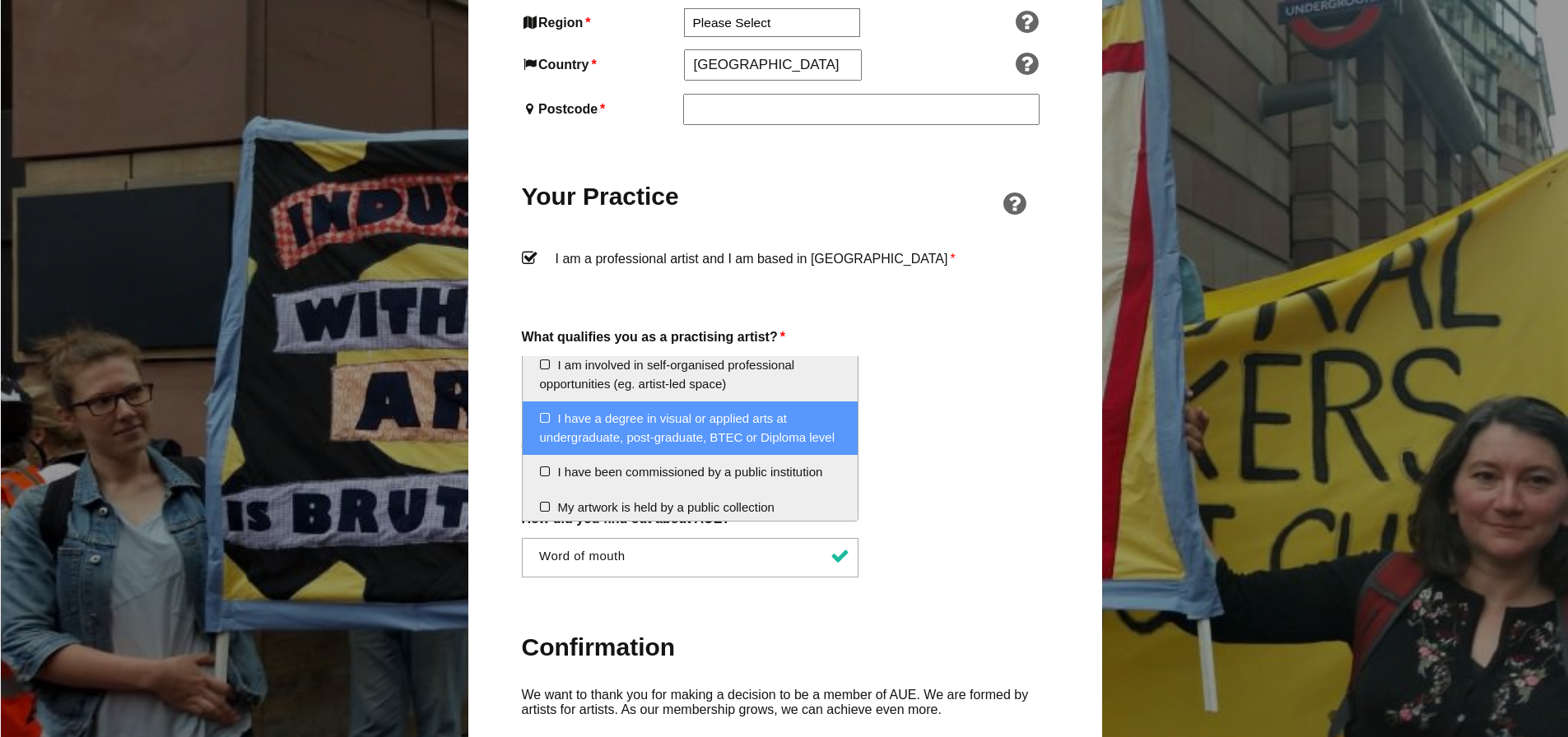
click at [543, 415] on li "I have a degree in visual or applied arts at undergraduate, post-graduate, BTEC…" at bounding box center [690, 428] width 336 height 53
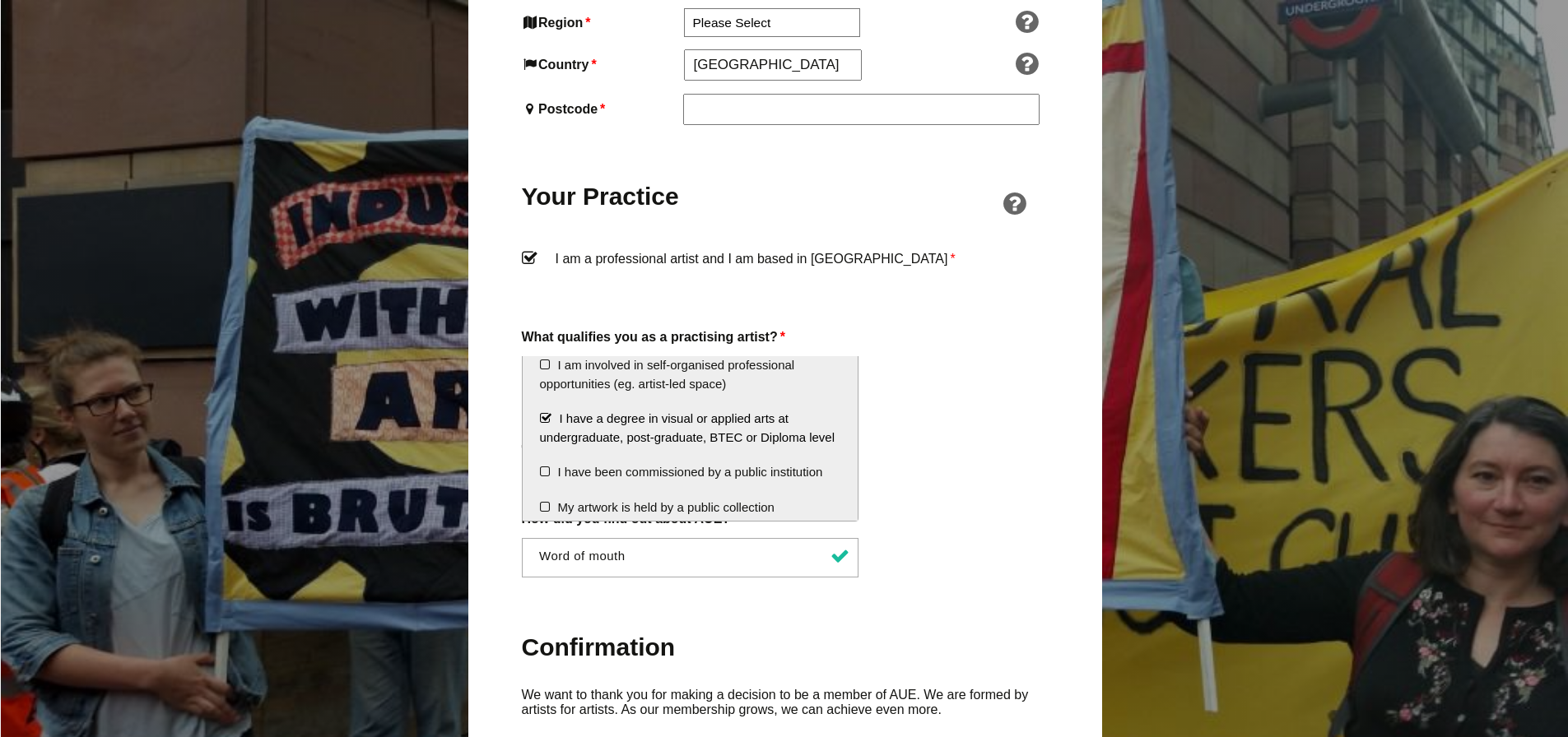
click at [543, 415] on li "I have a degree in visual or applied arts at undergraduate, post-graduate, BTEC…" at bounding box center [690, 428] width 336 height 53
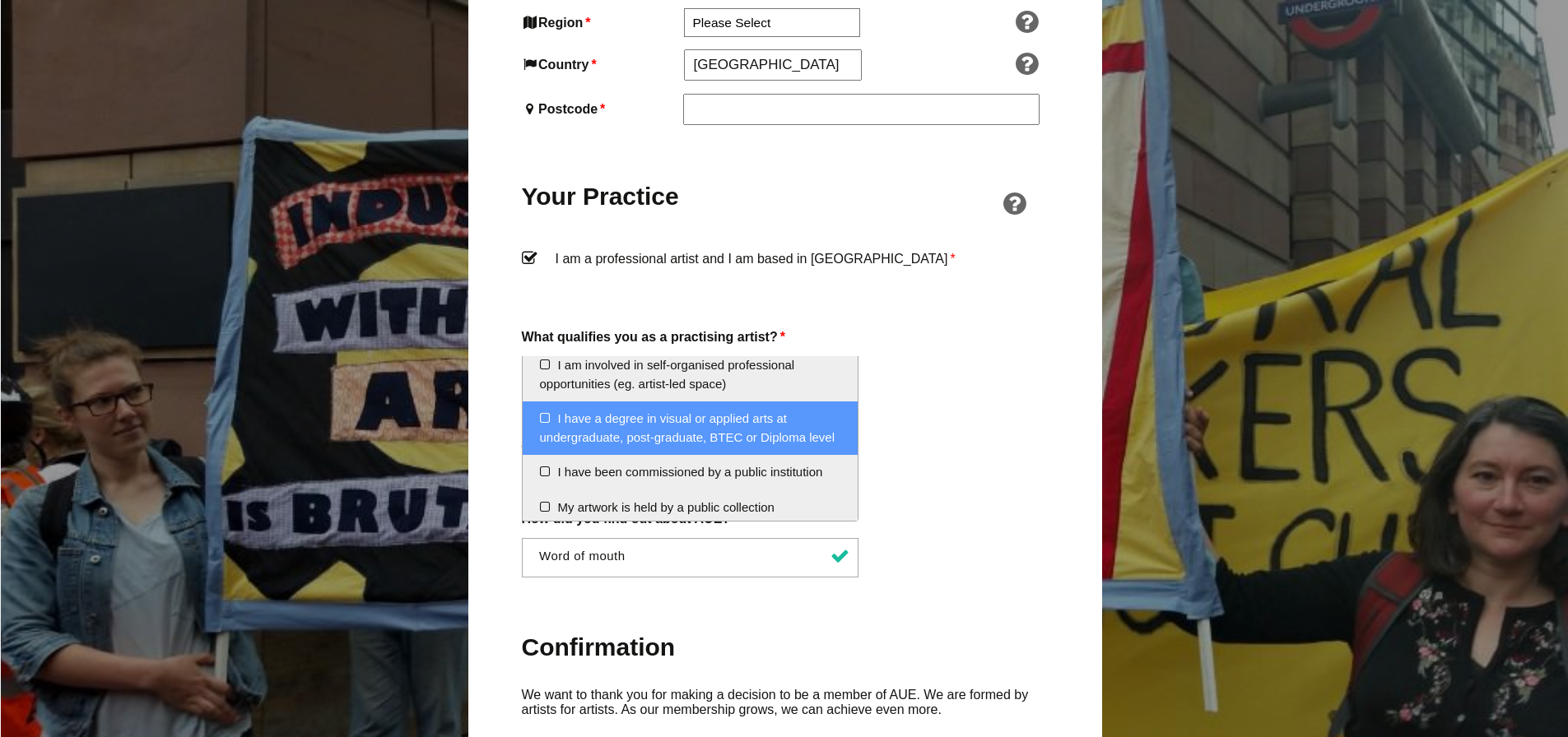
click at [547, 419] on li "I have a degree in visual or applied arts at undergraduate, post-graduate, BTEC…" at bounding box center [690, 428] width 336 height 53
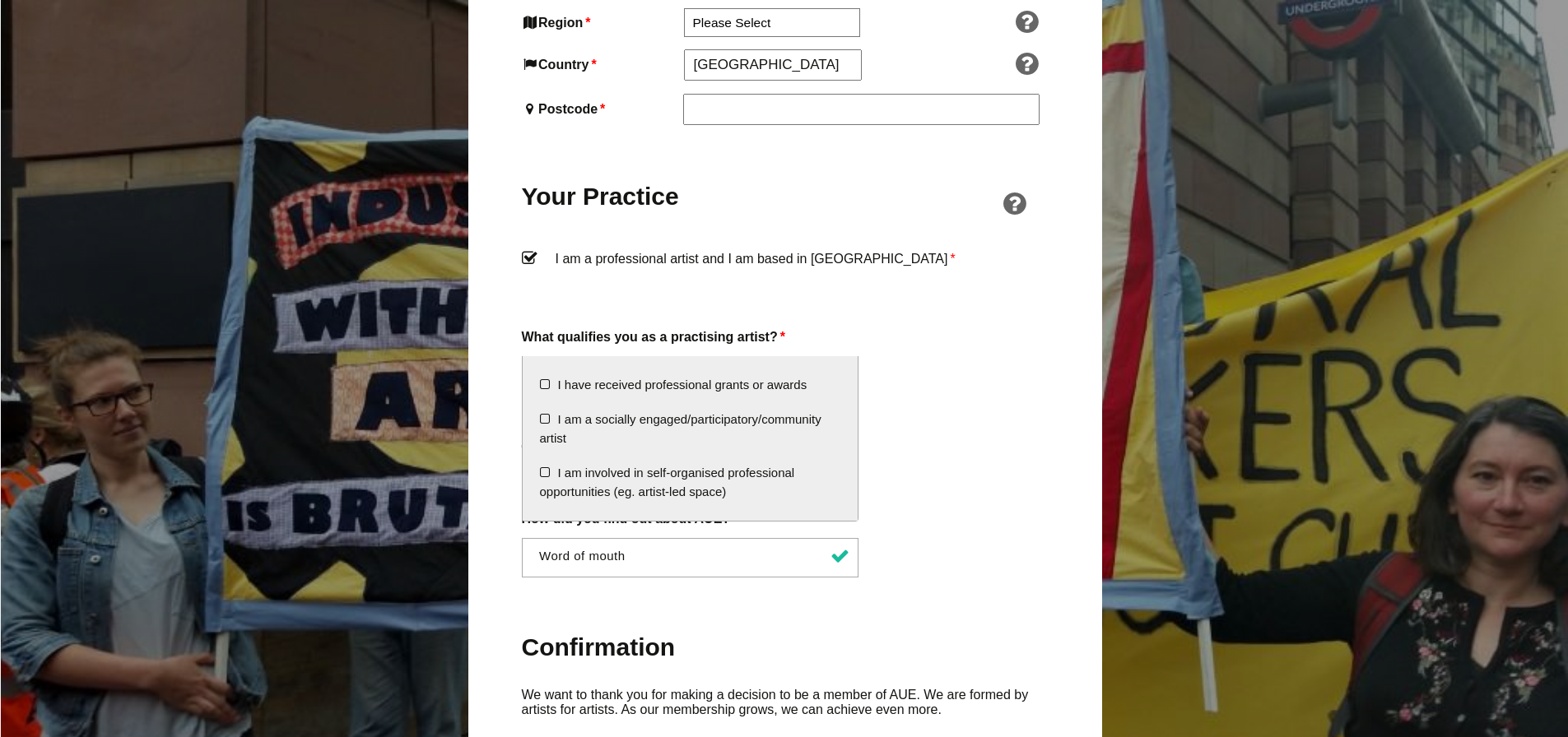
scroll to position [0, 0]
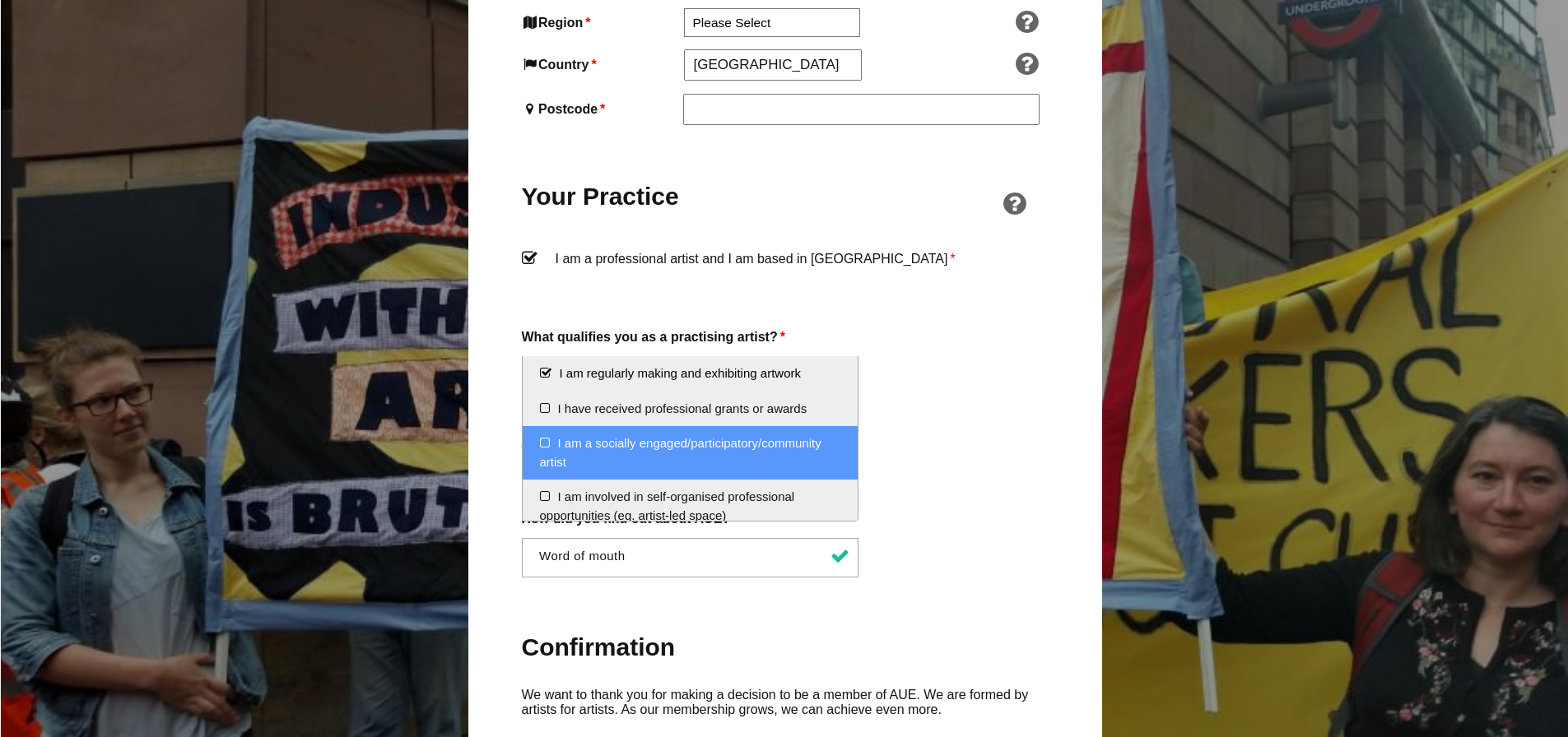
click at [537, 442] on li "I am a socially engaged/participatory/community artist" at bounding box center [690, 452] width 336 height 53
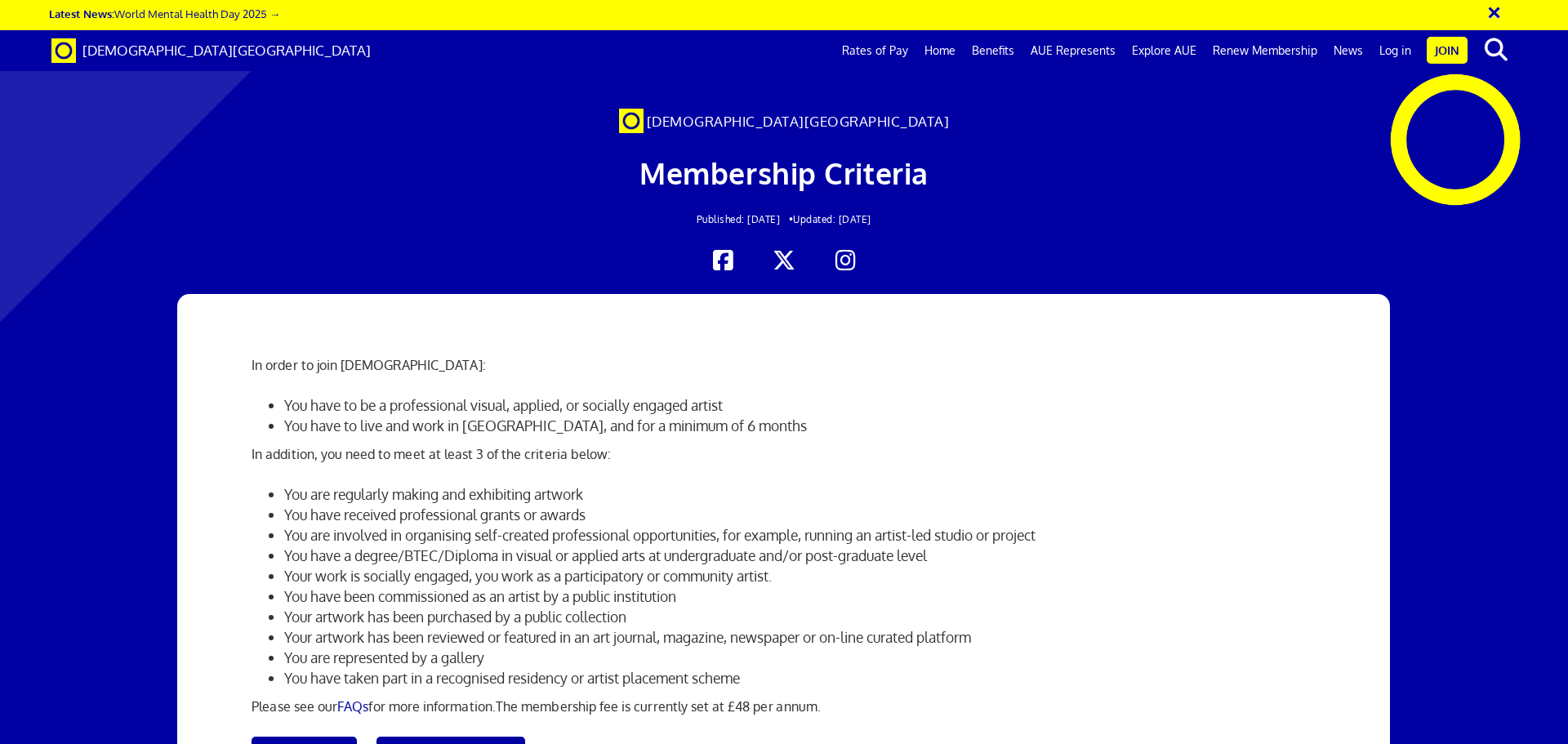
scroll to position [163, 0]
